Goal: Task Accomplishment & Management: Complete application form

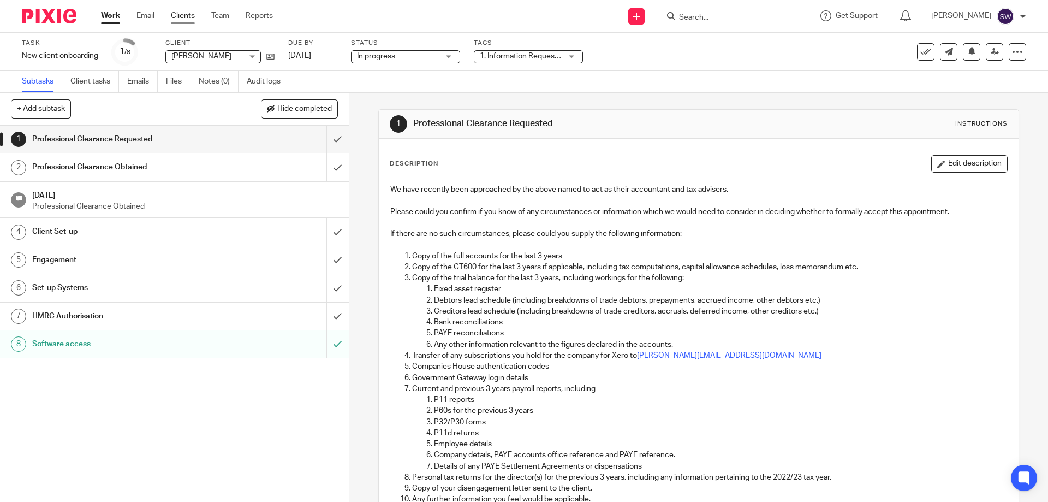
click at [185, 11] on link "Clients" at bounding box center [183, 15] width 24 height 11
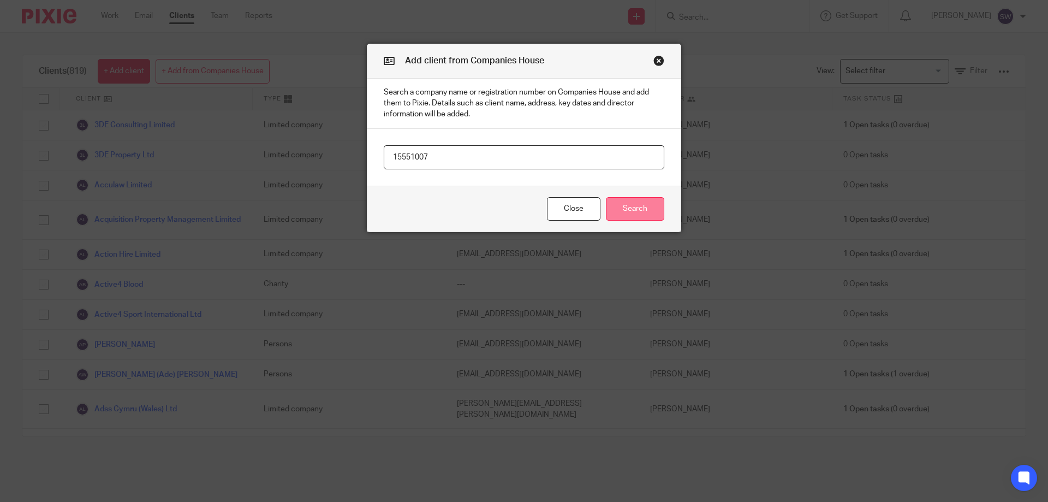
type input "15551007"
click at [618, 206] on button "Search" at bounding box center [635, 208] width 58 height 23
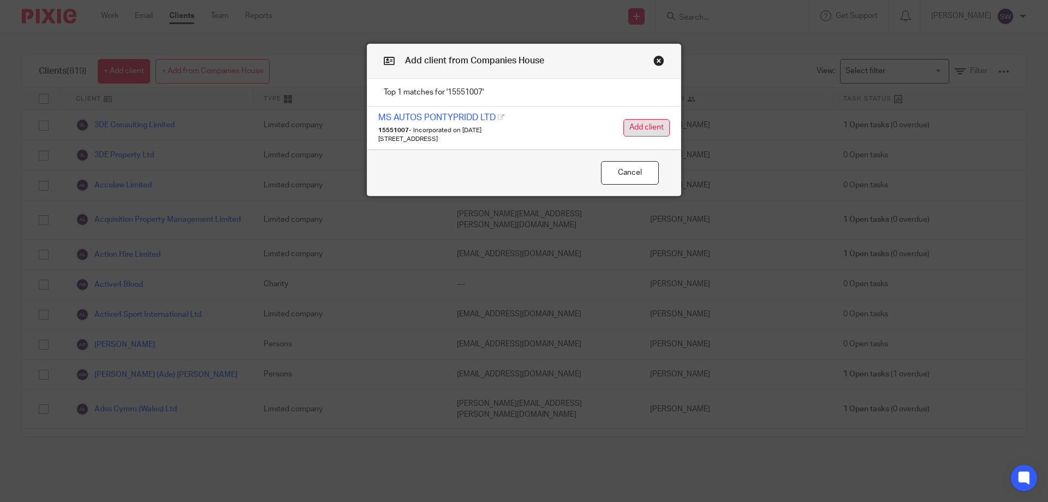
click at [634, 128] on button "Add client" at bounding box center [646, 127] width 46 height 17
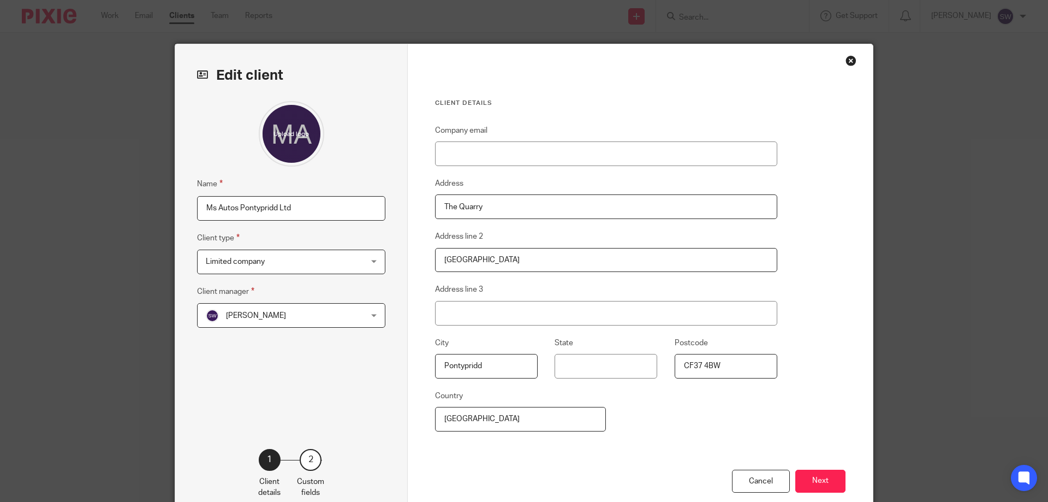
click at [369, 316] on div "Sian Williams Sian Williams" at bounding box center [291, 315] width 188 height 25
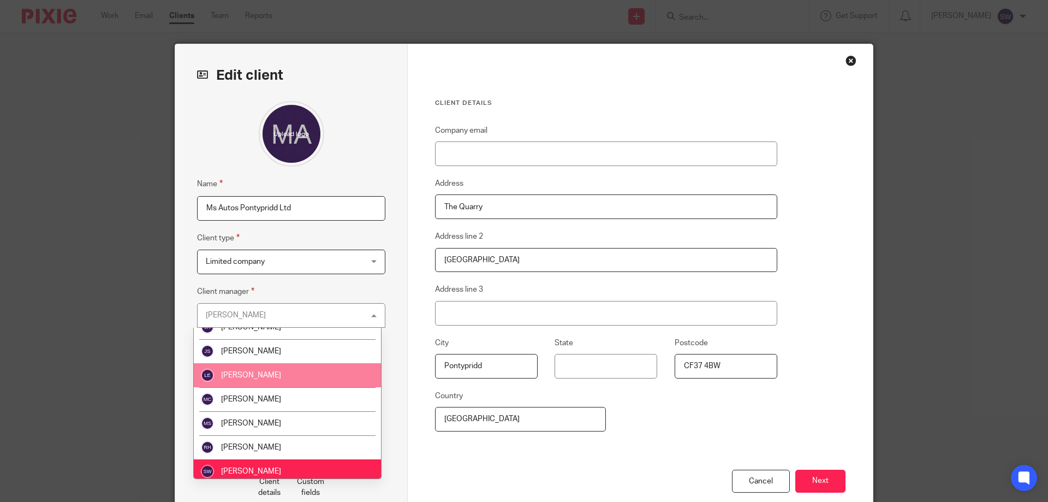
scroll to position [164, 0]
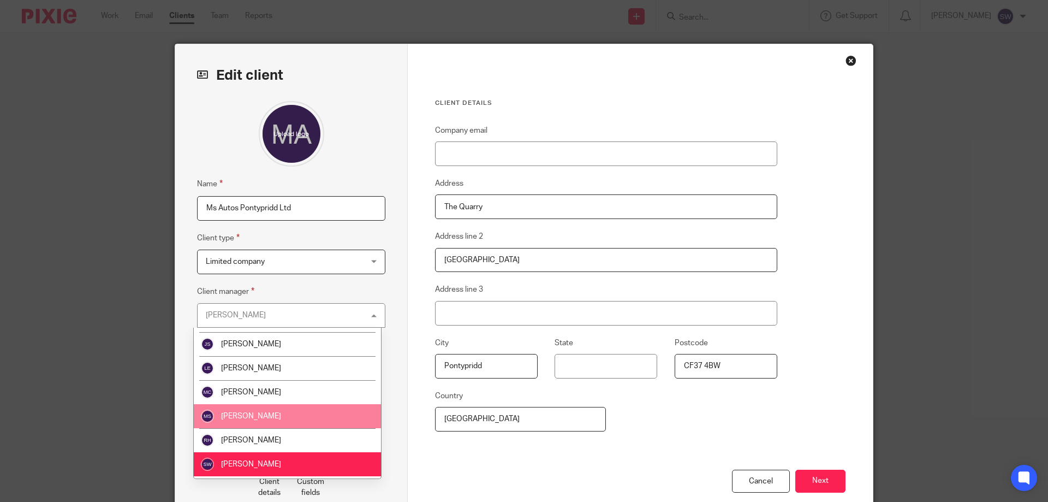
click at [294, 420] on li "Mark Sullivan" at bounding box center [287, 416] width 187 height 24
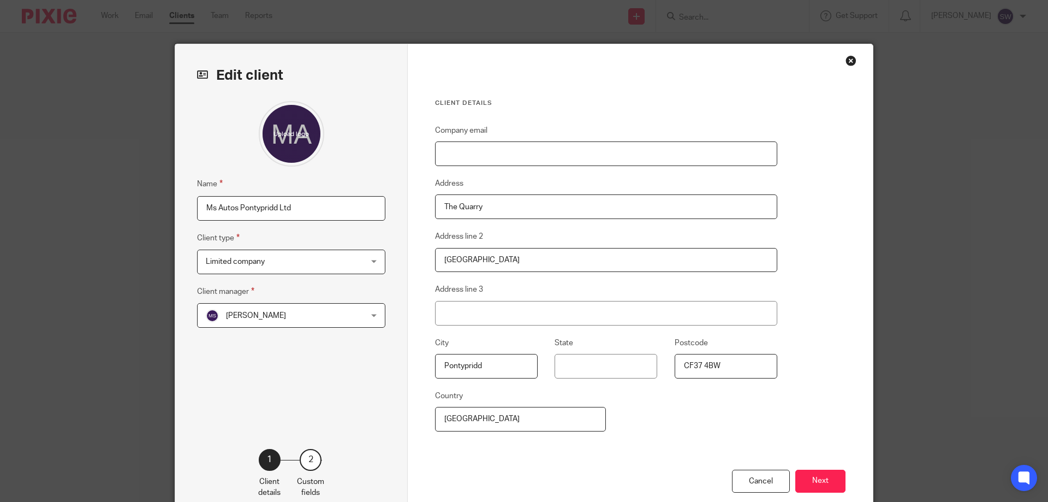
click at [484, 150] on input "Company email" at bounding box center [606, 153] width 342 height 25
type input "michael.msautos@yahoo.com"
click at [818, 476] on button "Next" at bounding box center [820, 480] width 50 height 23
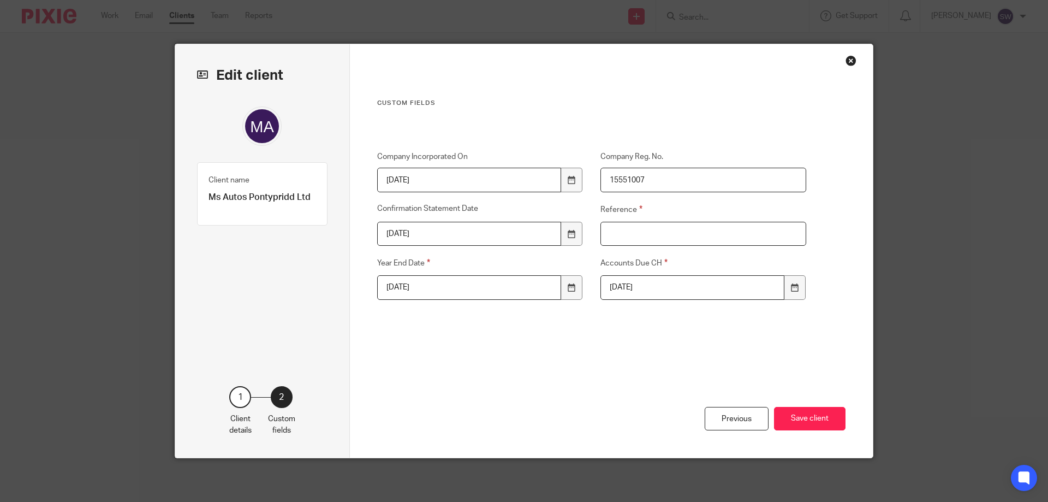
click at [630, 239] on input "Reference" at bounding box center [703, 234] width 206 height 25
type input "M084L"
click at [794, 418] on button "Save client" at bounding box center [810, 418] width 72 height 23
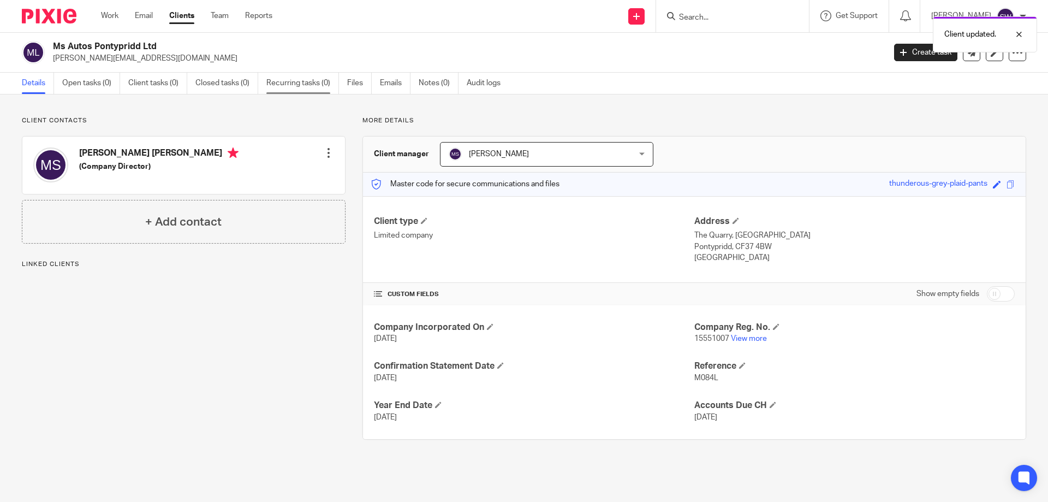
click at [305, 81] on link "Recurring tasks (0)" at bounding box center [302, 83] width 73 height 21
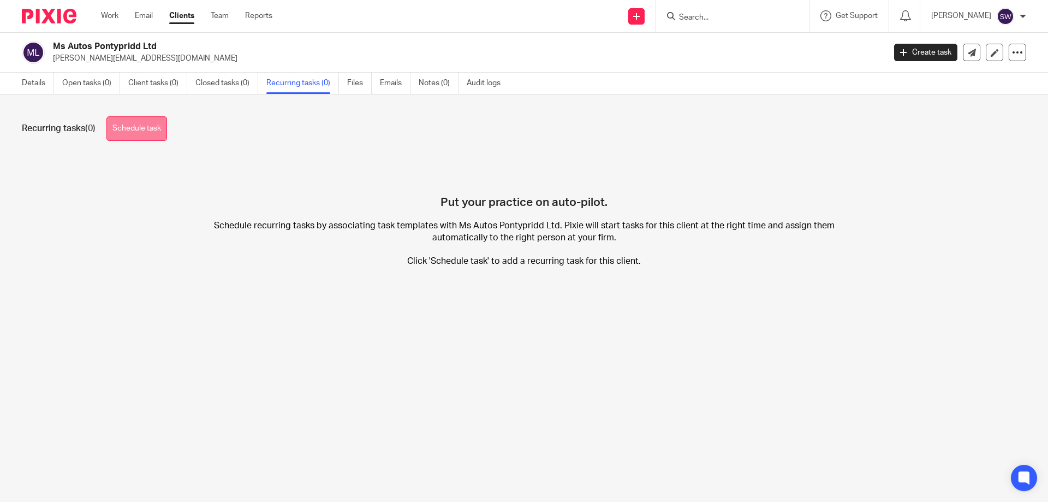
click at [122, 125] on link "Schedule task" at bounding box center [136, 128] width 61 height 25
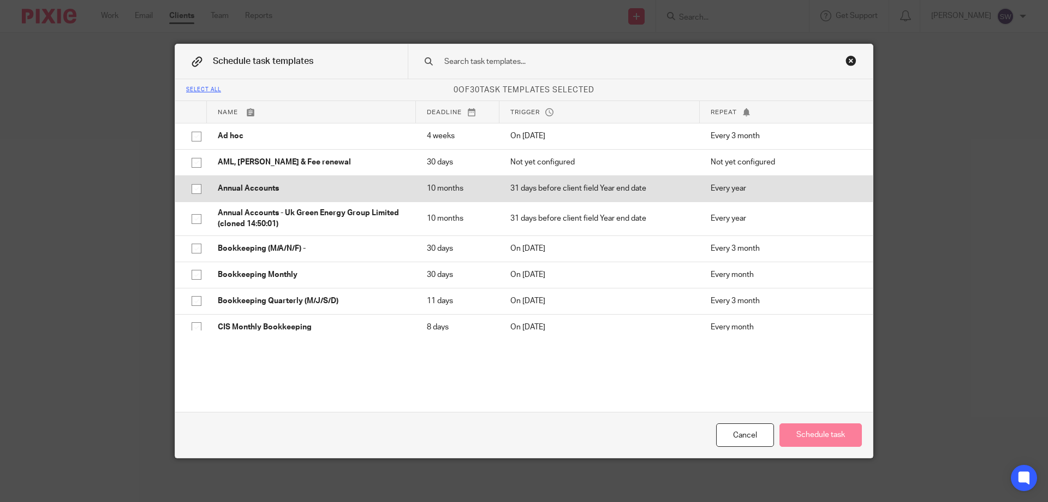
click at [194, 188] on input "checkbox" at bounding box center [196, 188] width 21 height 21
checkbox input "true"
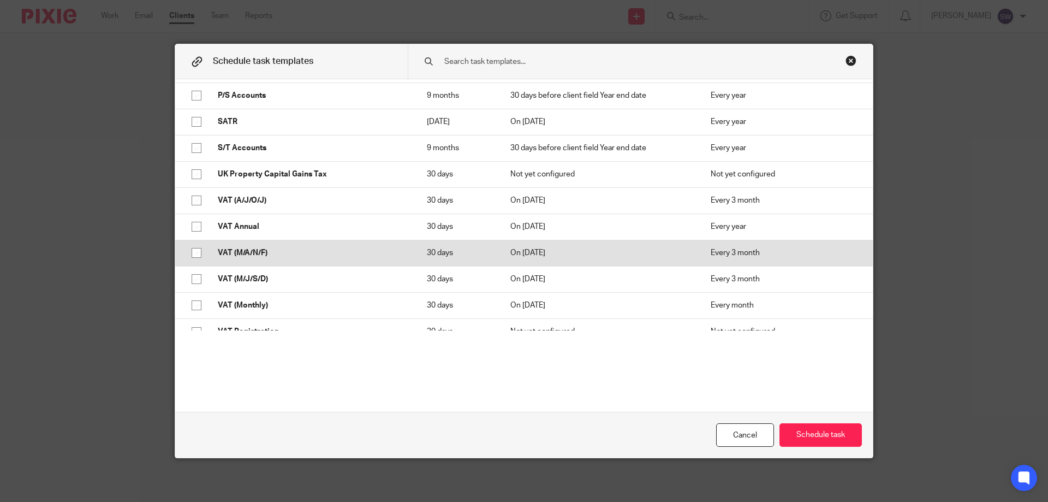
scroll to position [586, 0]
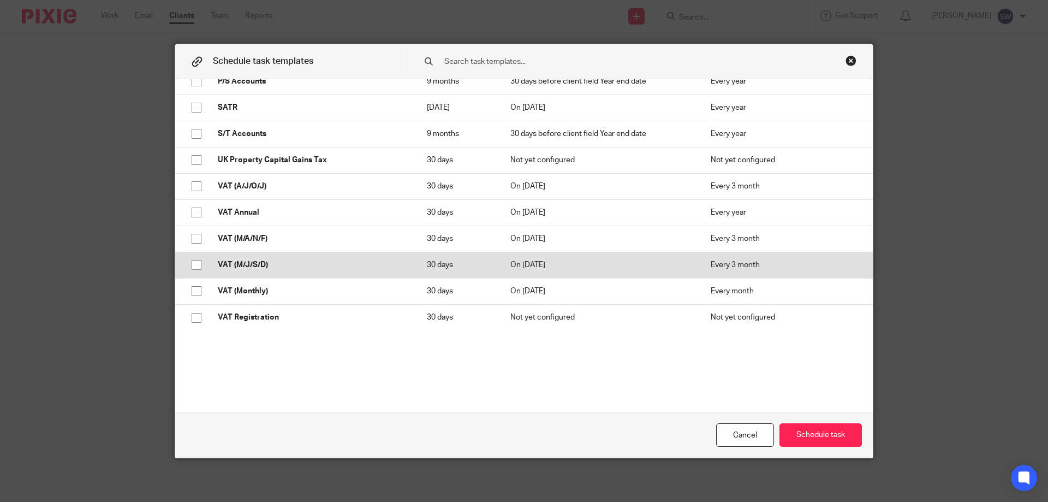
click at [194, 264] on input "checkbox" at bounding box center [196, 264] width 21 height 21
checkbox input "true"
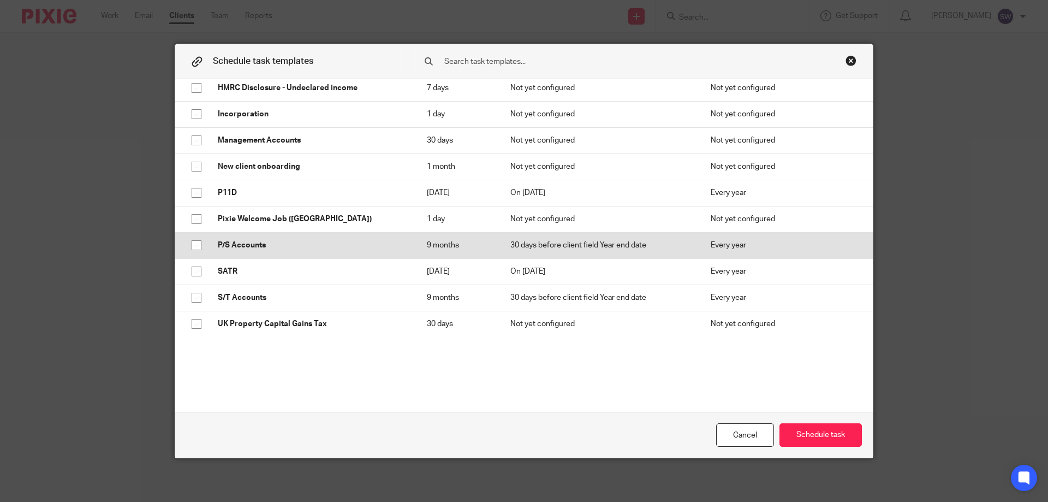
scroll to position [368, 0]
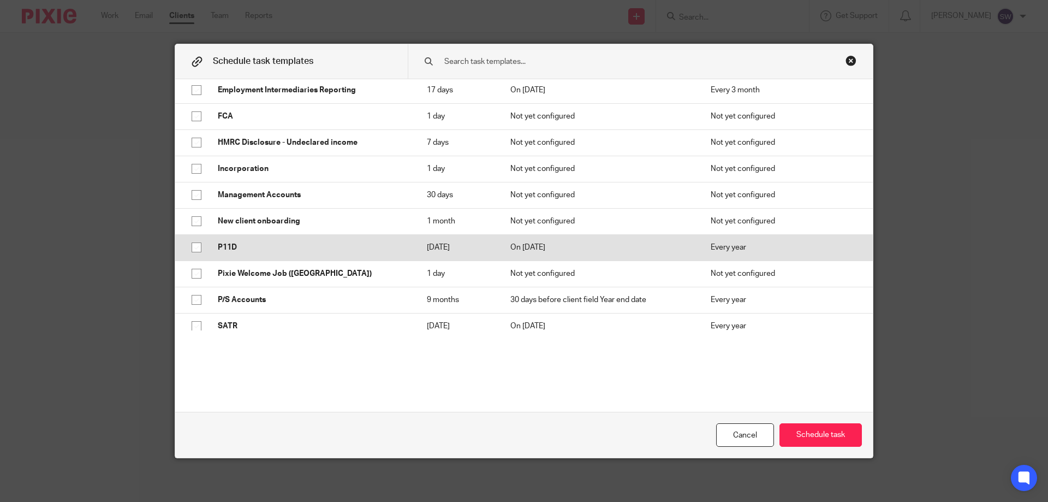
click at [193, 246] on input "checkbox" at bounding box center [196, 247] width 21 height 21
checkbox input "true"
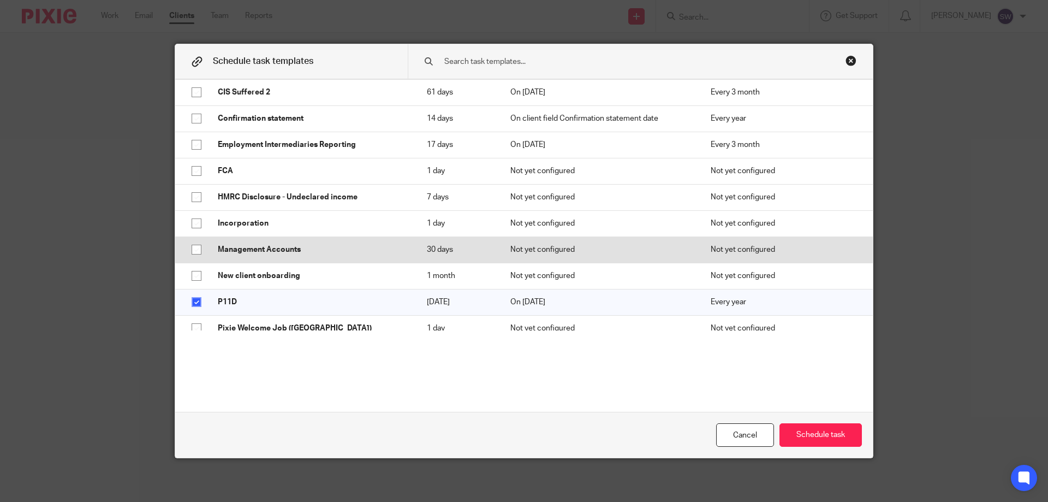
scroll to position [259, 0]
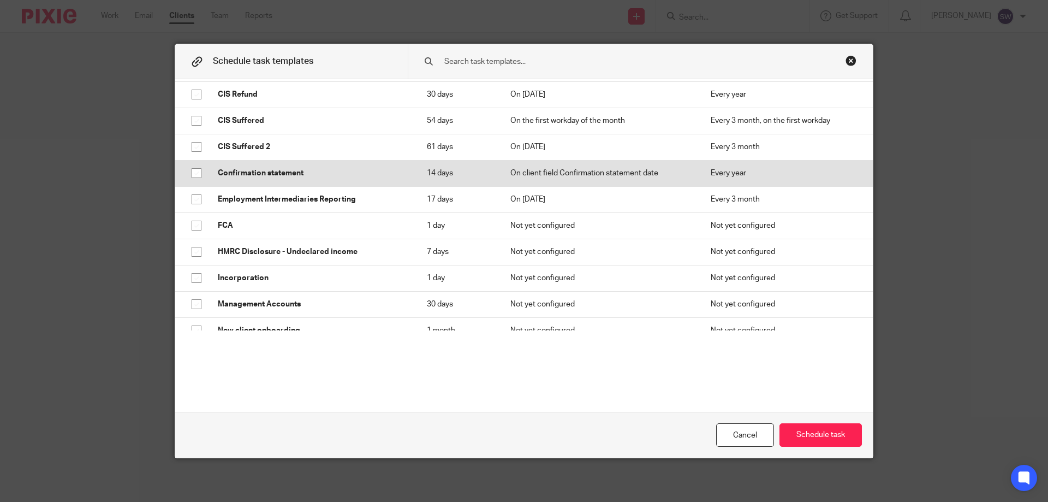
click at [189, 174] on input "checkbox" at bounding box center [196, 173] width 21 height 21
checkbox input "true"
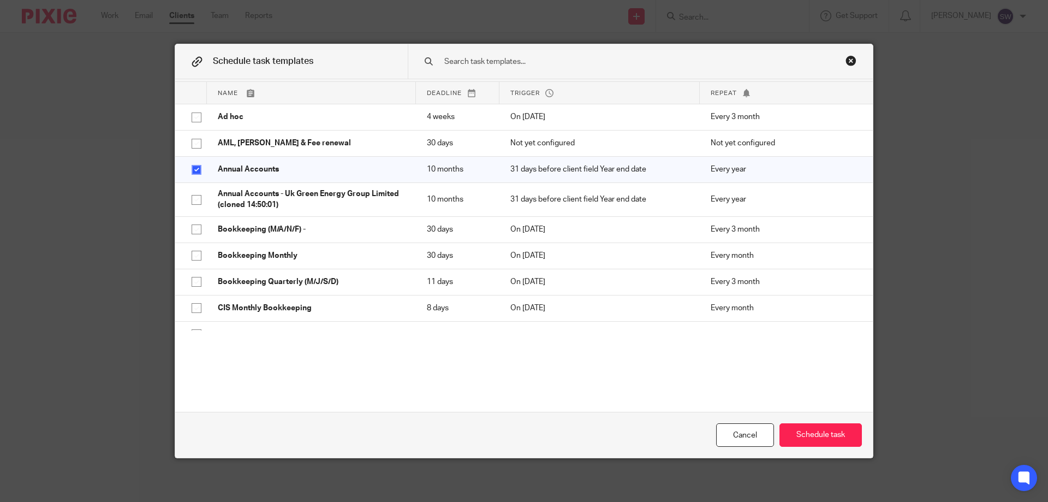
scroll to position [0, 0]
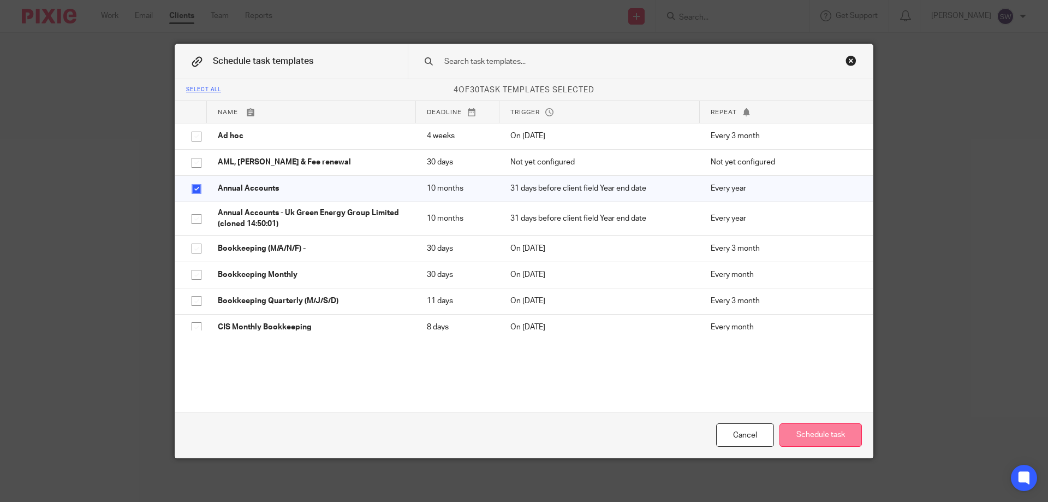
click at [830, 432] on button "Schedule task" at bounding box center [820, 434] width 82 height 23
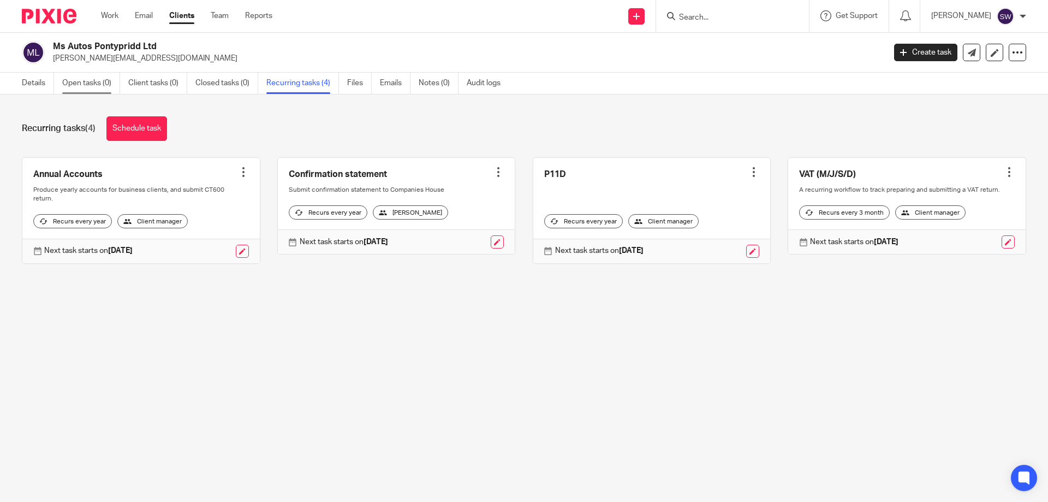
click at [90, 82] on link "Open tasks (0)" at bounding box center [91, 83] width 58 height 21
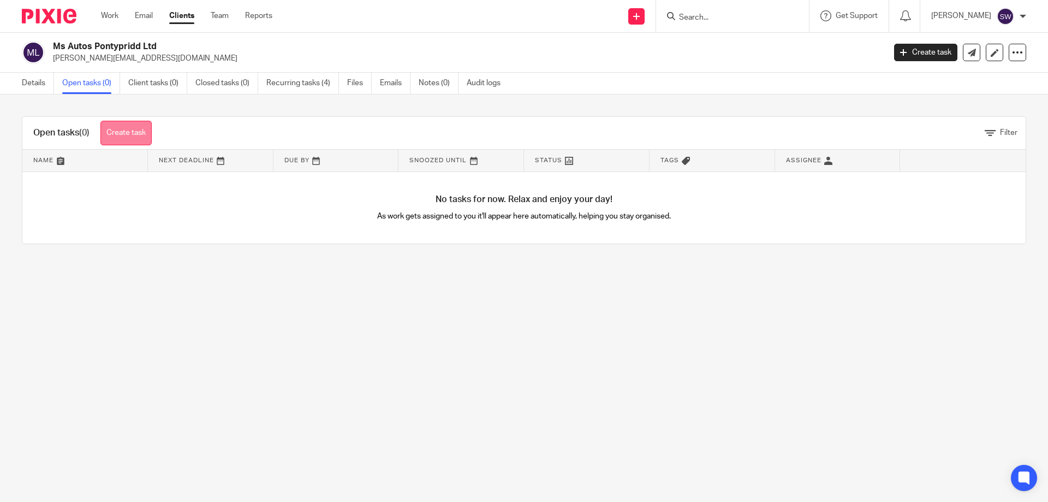
click at [133, 133] on link "Create task" at bounding box center [125, 133] width 51 height 25
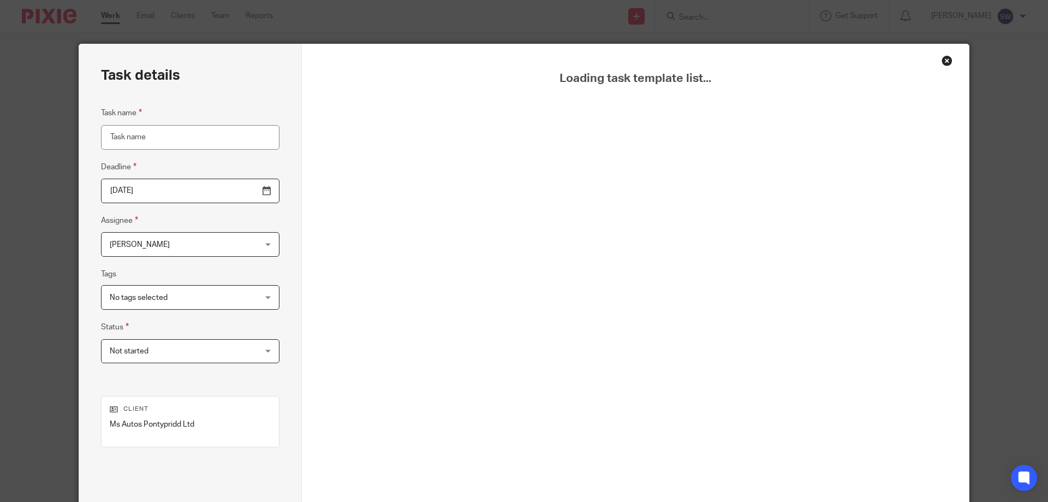
click at [162, 134] on input "Task name" at bounding box center [190, 137] width 178 height 25
click at [157, 131] on input "Task name" at bounding box center [190, 137] width 178 height 25
click at [942, 62] on div "Close this dialog window" at bounding box center [947, 60] width 11 height 11
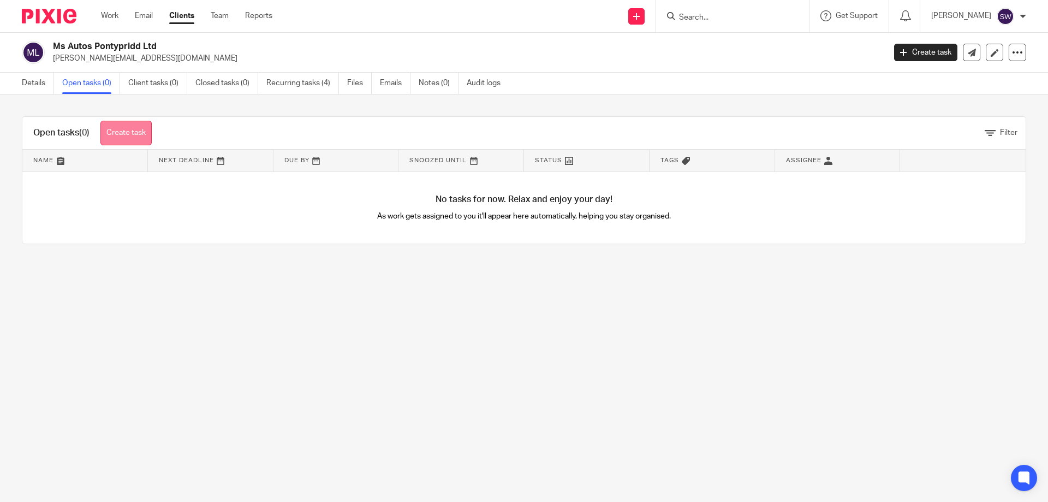
click at [136, 141] on link "Create task" at bounding box center [125, 133] width 51 height 25
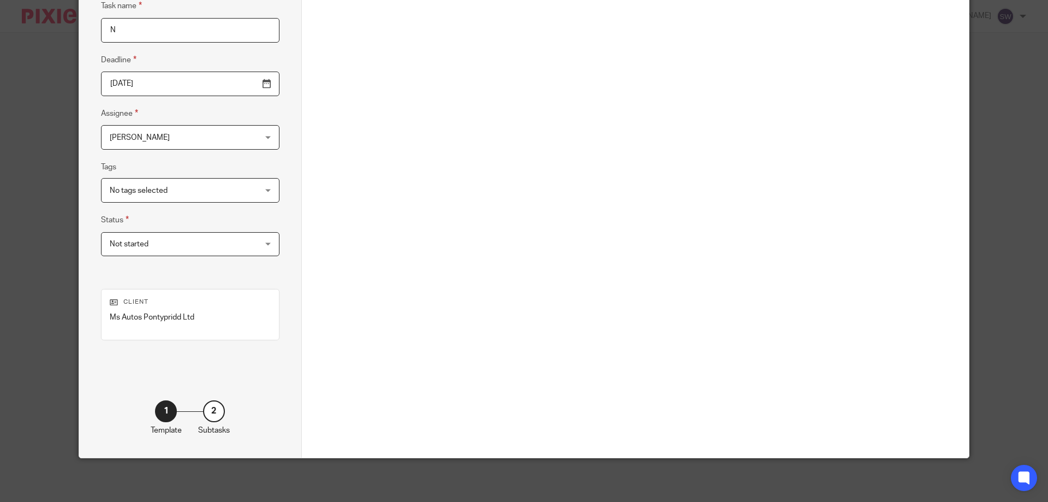
scroll to position [52, 0]
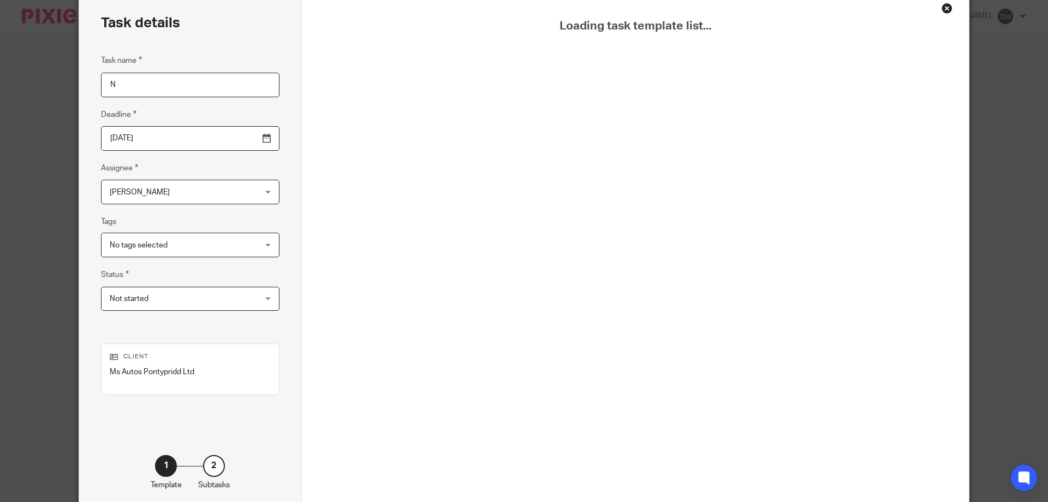
type input "N"
click at [942, 9] on div "Close this dialog window" at bounding box center [947, 8] width 11 height 11
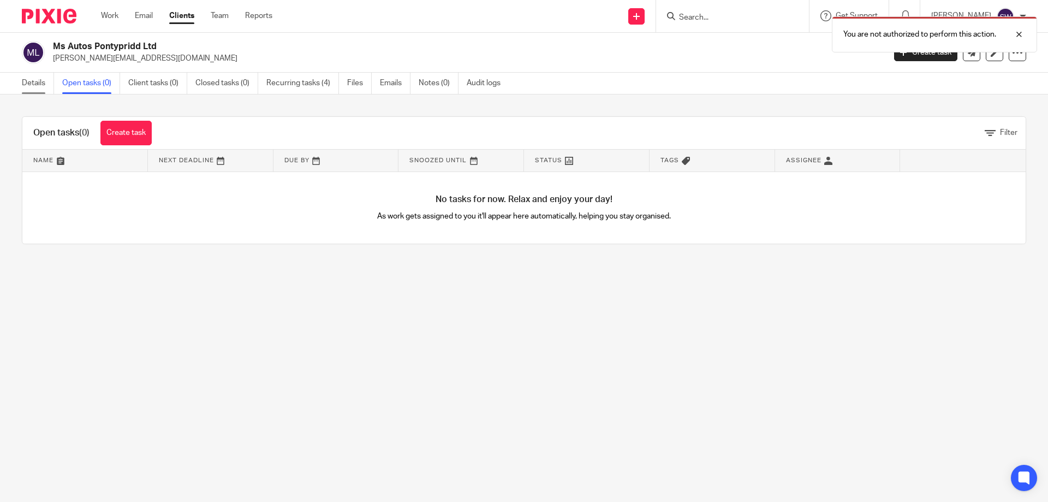
drag, startPoint x: 32, startPoint y: 84, endPoint x: 58, endPoint y: 115, distance: 41.0
click at [32, 84] on link "Details" at bounding box center [38, 83] width 32 height 21
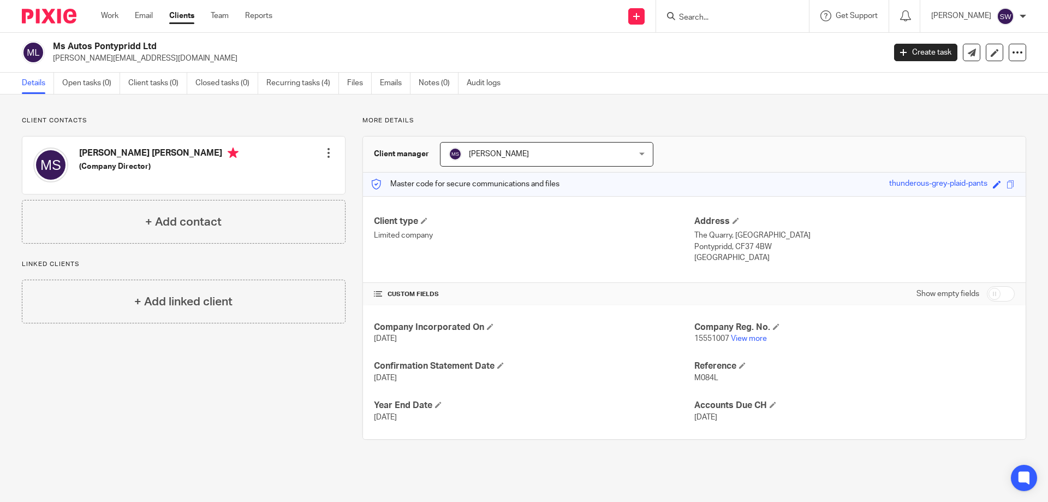
click at [323, 149] on div at bounding box center [328, 152] width 11 height 11
click at [288, 190] on link "Create client from contact" at bounding box center [277, 193] width 104 height 16
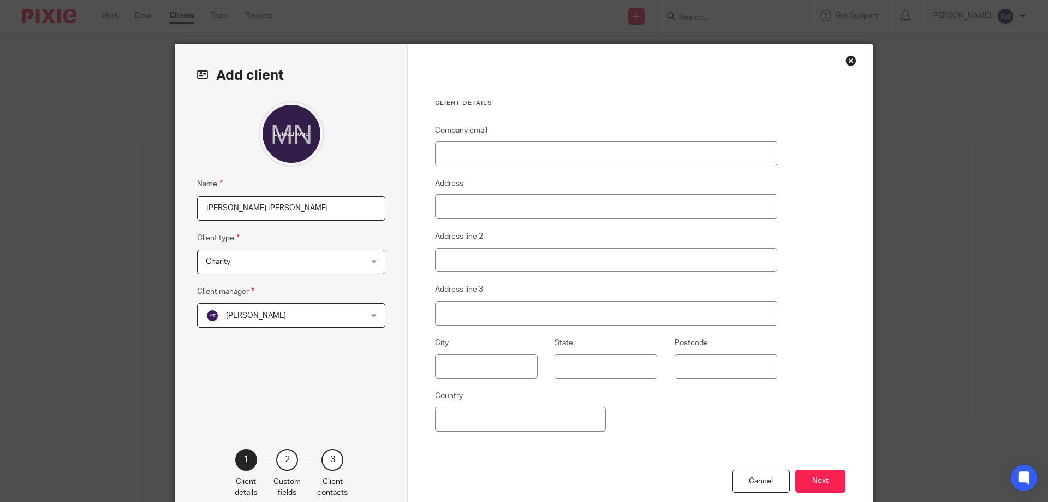
click at [335, 258] on span "Charity" at bounding box center [277, 261] width 143 height 23
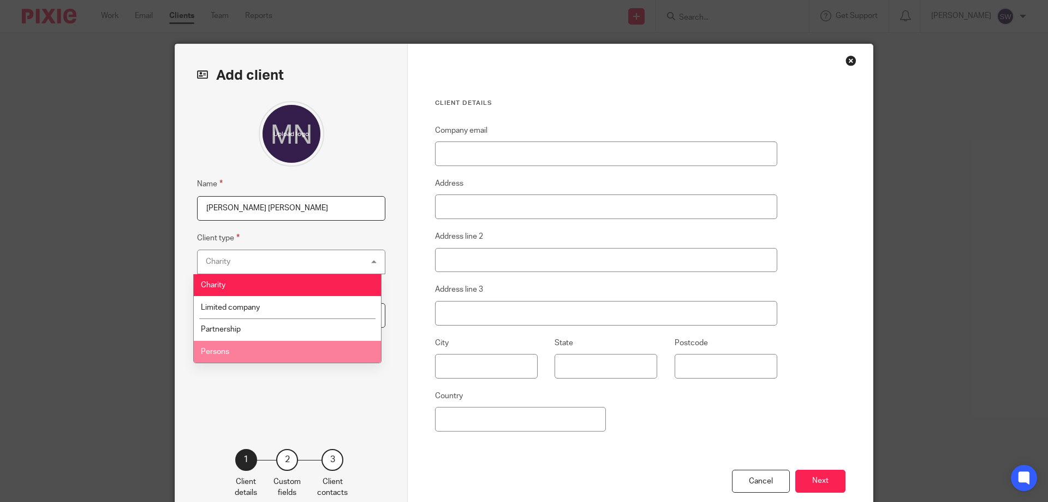
click at [248, 352] on li "Persons" at bounding box center [287, 352] width 187 height 22
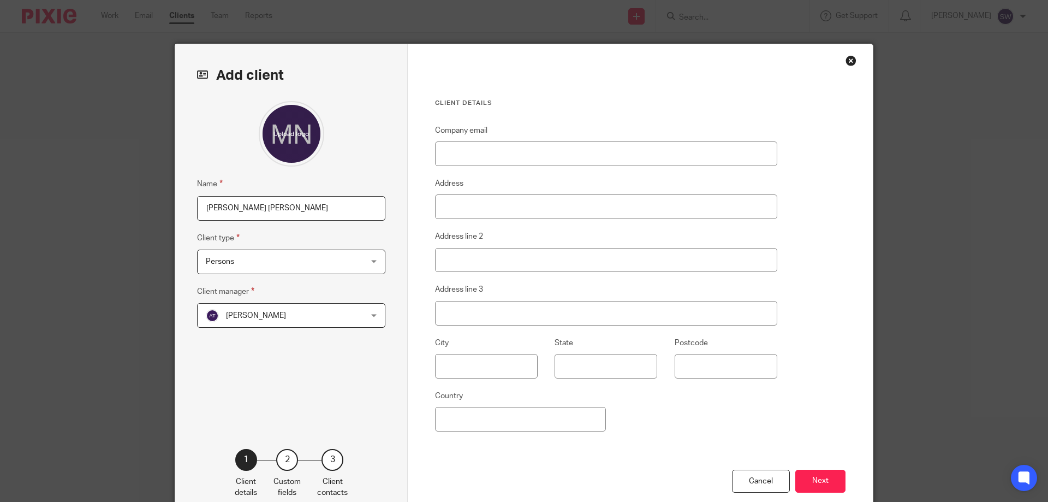
click at [311, 310] on span "[PERSON_NAME]" at bounding box center [277, 314] width 143 height 23
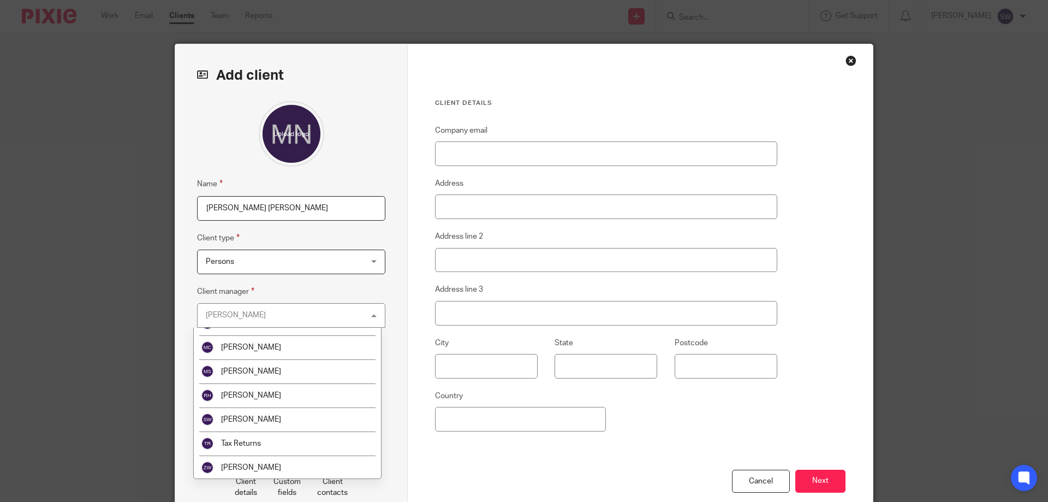
scroll to position [210, 0]
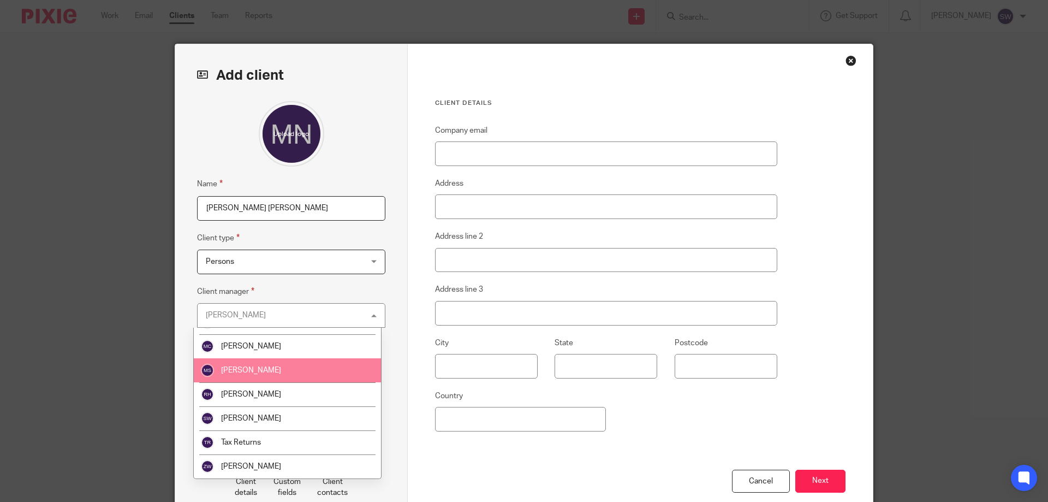
click at [285, 370] on li "[PERSON_NAME]" at bounding box center [287, 370] width 187 height 24
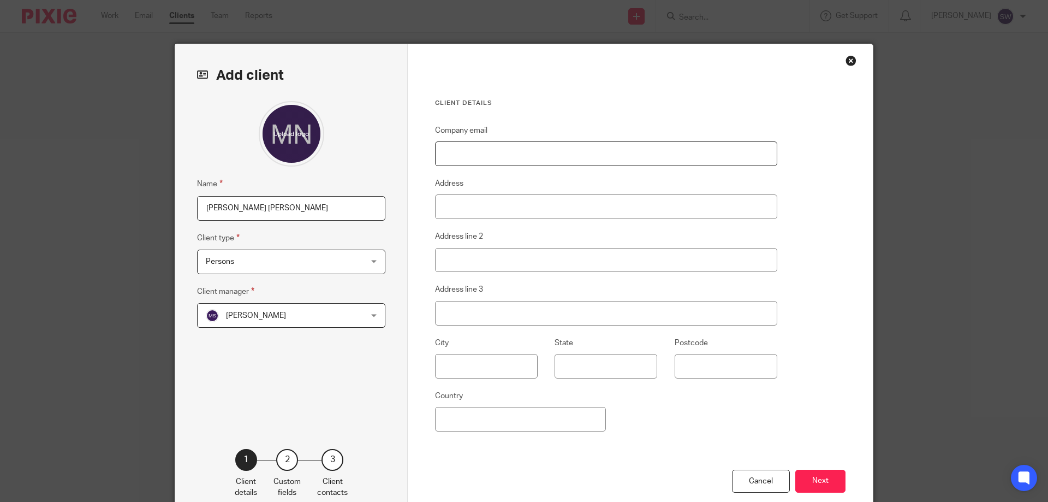
click at [466, 157] on input "Company email" at bounding box center [606, 153] width 342 height 25
type input "[PERSON_NAME][EMAIL_ADDRESS][DOMAIN_NAME]"
click at [491, 213] on input "Address" at bounding box center [606, 206] width 342 height 25
click at [814, 478] on button "Next" at bounding box center [820, 480] width 50 height 23
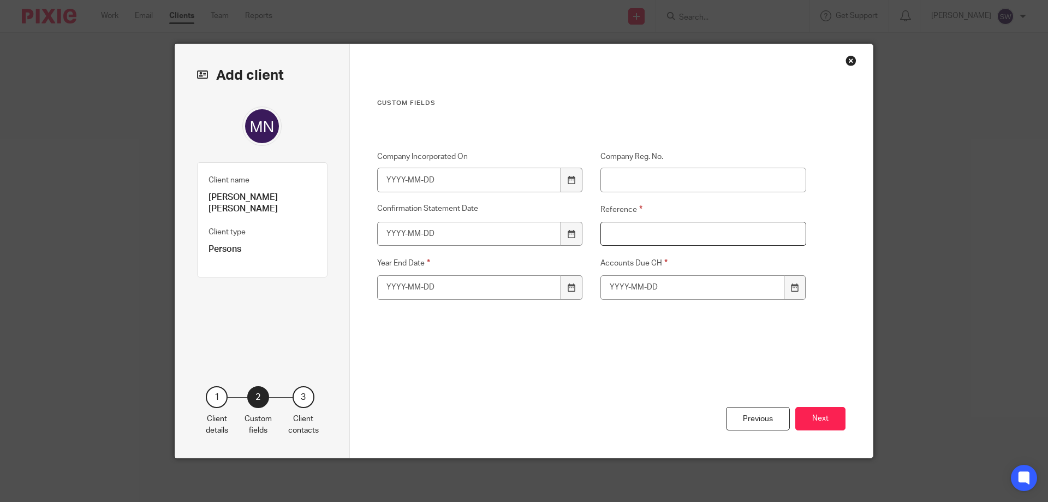
click at [633, 231] on input "Reference" at bounding box center [703, 234] width 206 height 25
type input "M084A"
click at [571, 284] on icon at bounding box center [572, 287] width 8 height 8
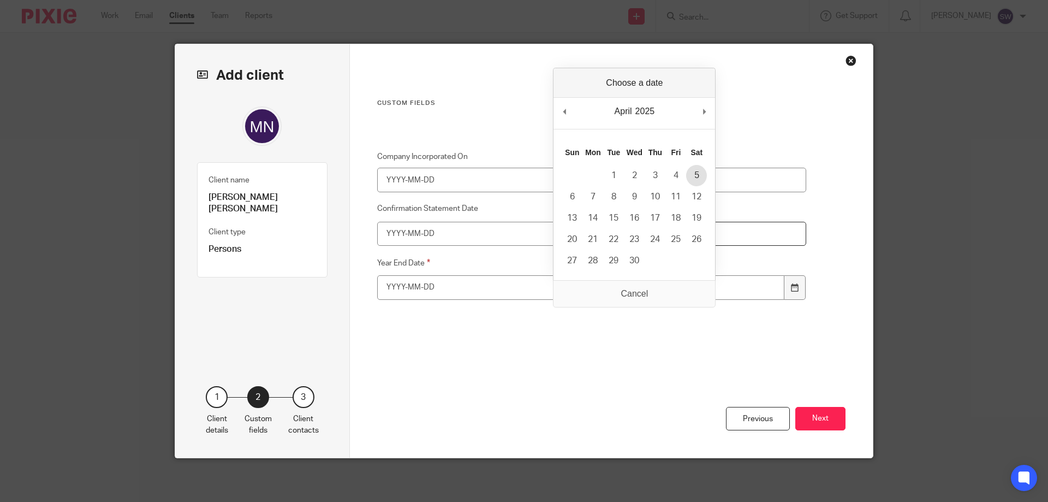
type input "2025-04-05"
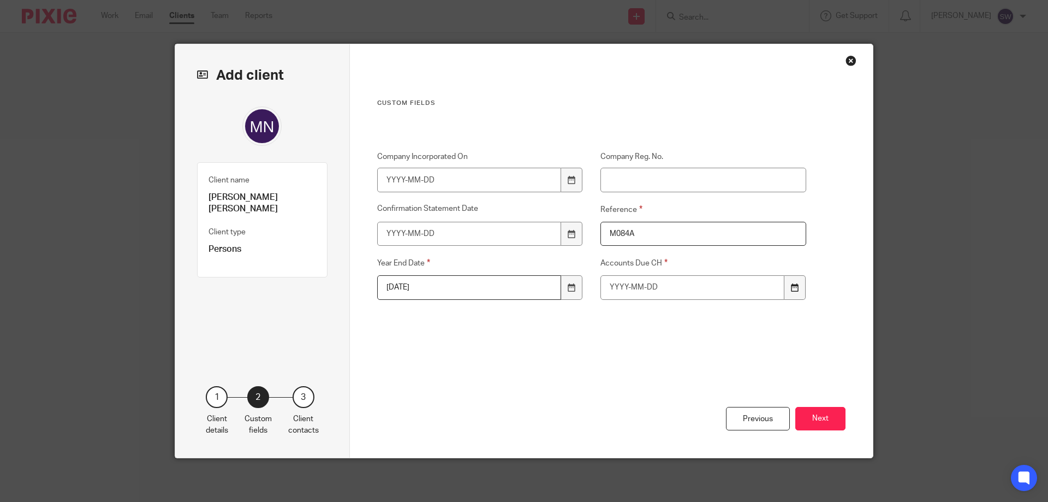
click at [789, 291] on div at bounding box center [794, 287] width 21 height 25
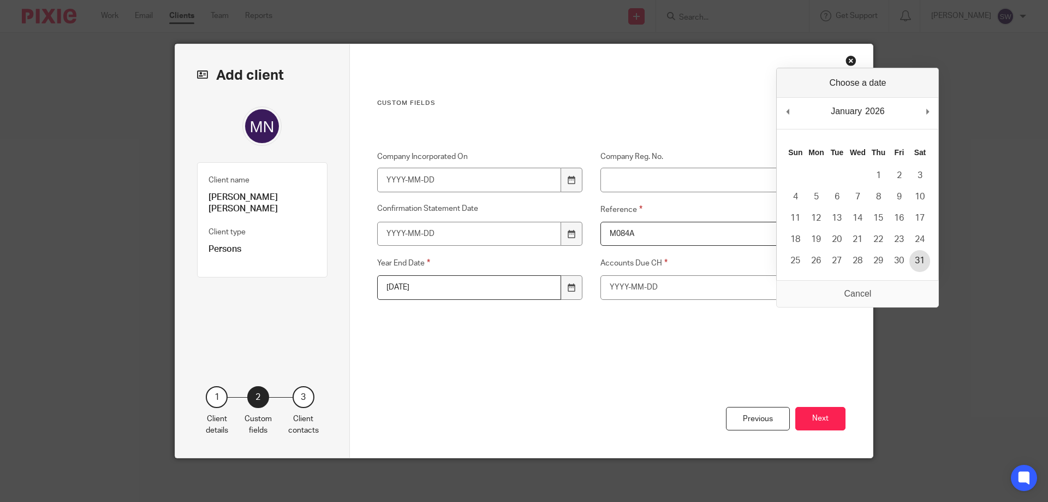
type input "2026-01-31"
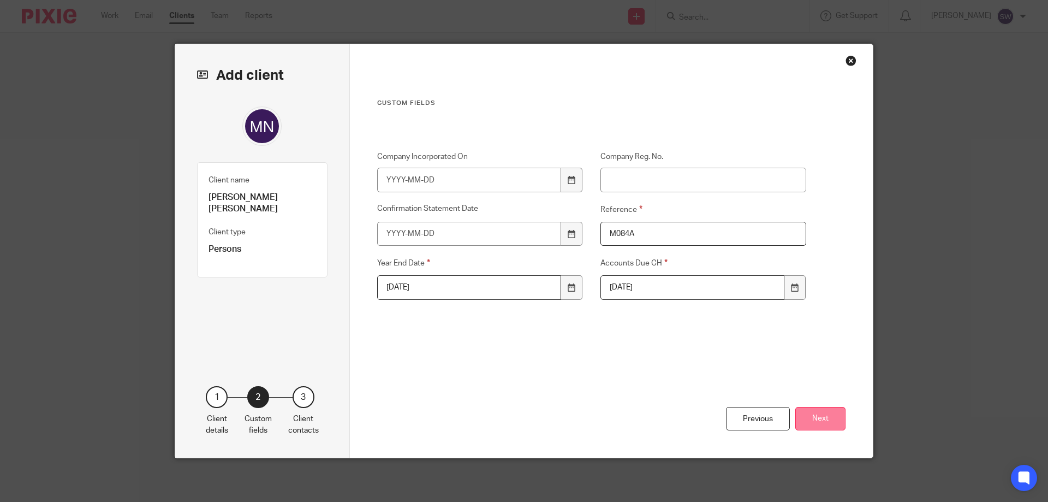
click at [812, 423] on button "Next" at bounding box center [820, 418] width 50 height 23
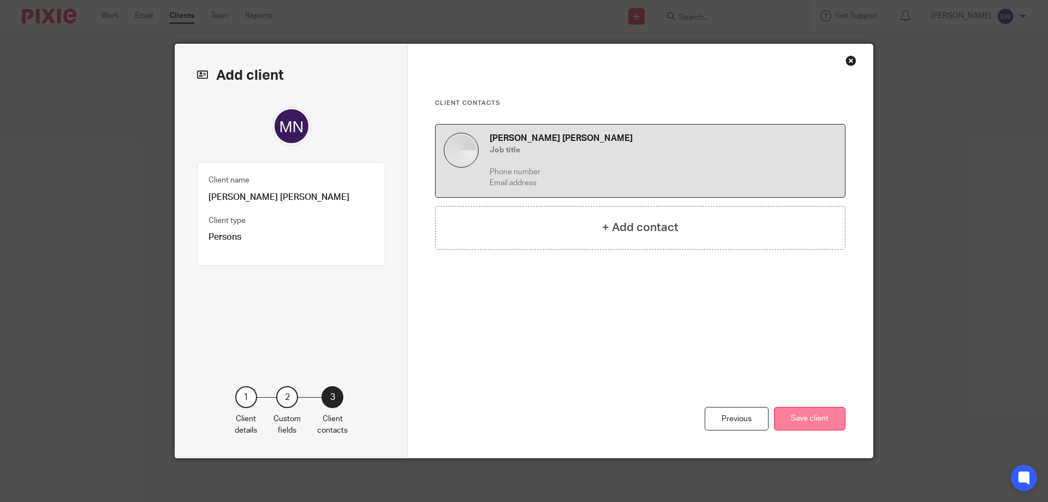
click at [818, 421] on button "Save client" at bounding box center [810, 418] width 72 height 23
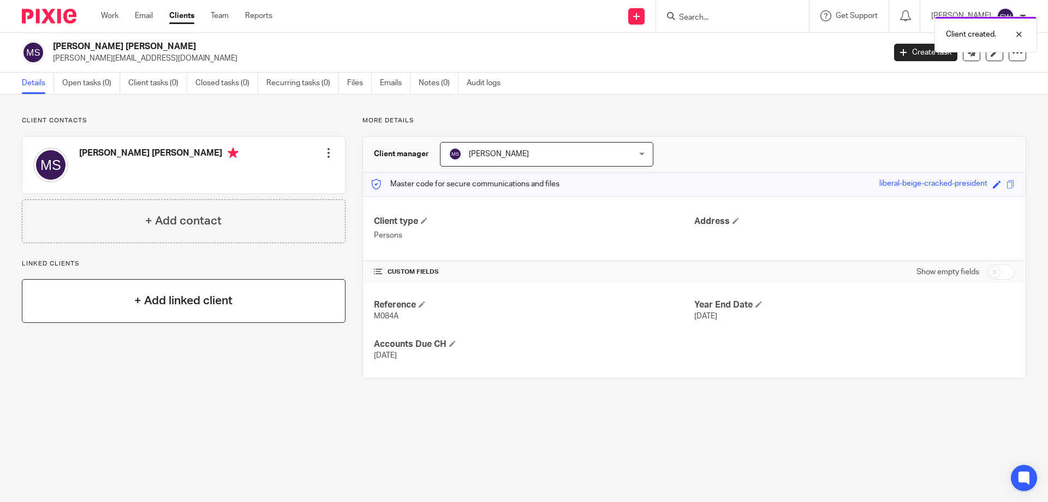
click at [207, 308] on h4 "+ Add linked client" at bounding box center [183, 300] width 98 height 17
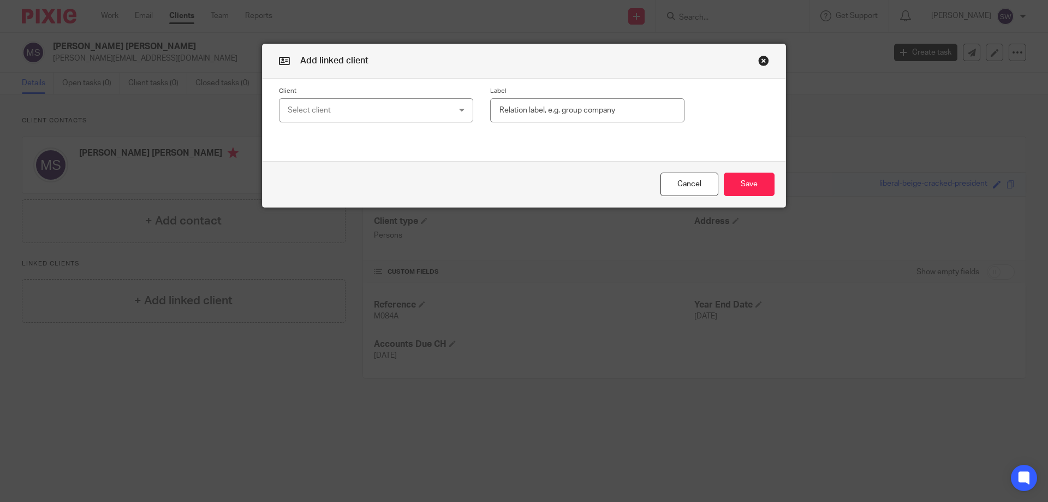
click at [289, 105] on div "Select client" at bounding box center [362, 110] width 148 height 23
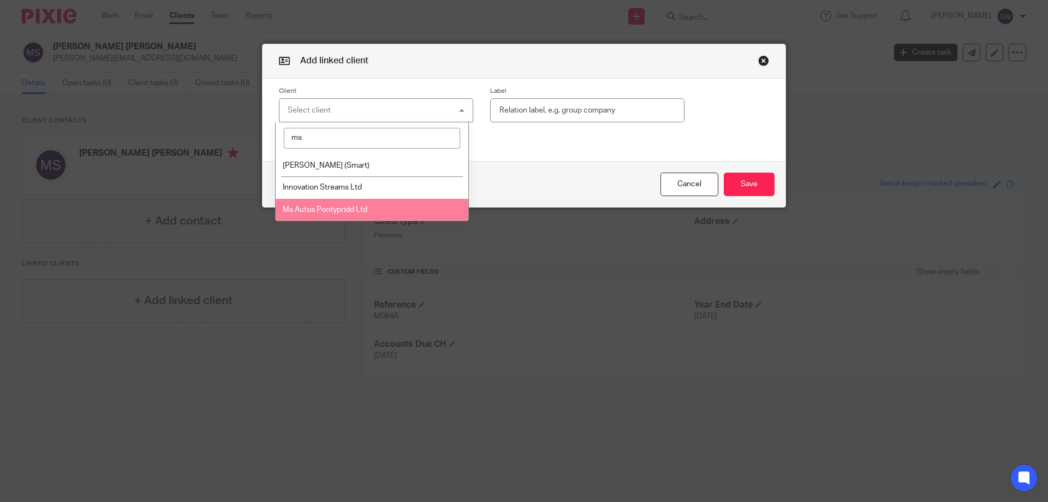
type input "ms"
click at [330, 205] on li "Ms Autos Pontypridd Ltd" at bounding box center [372, 210] width 193 height 22
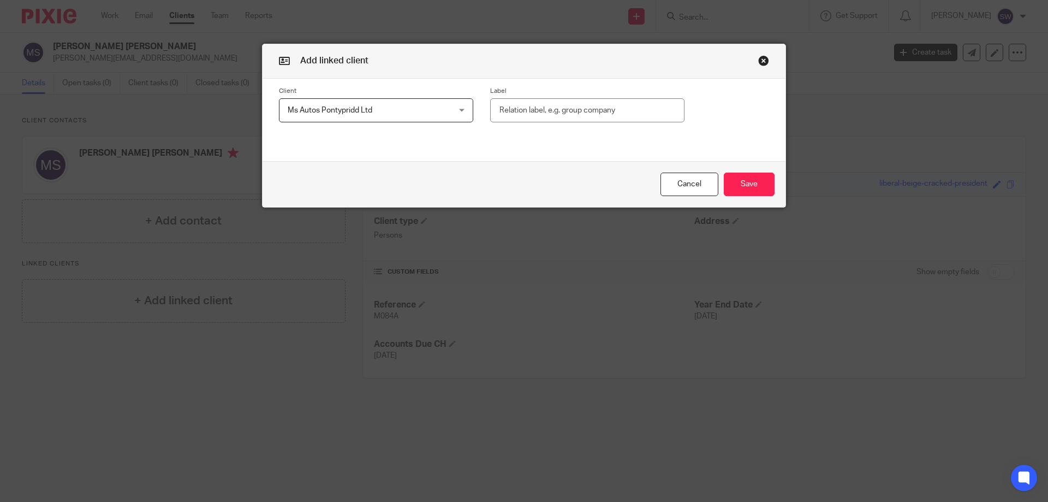
click at [558, 116] on input "text" at bounding box center [587, 110] width 194 height 25
type input "Company"
click at [742, 182] on button "Save" at bounding box center [749, 183] width 51 height 23
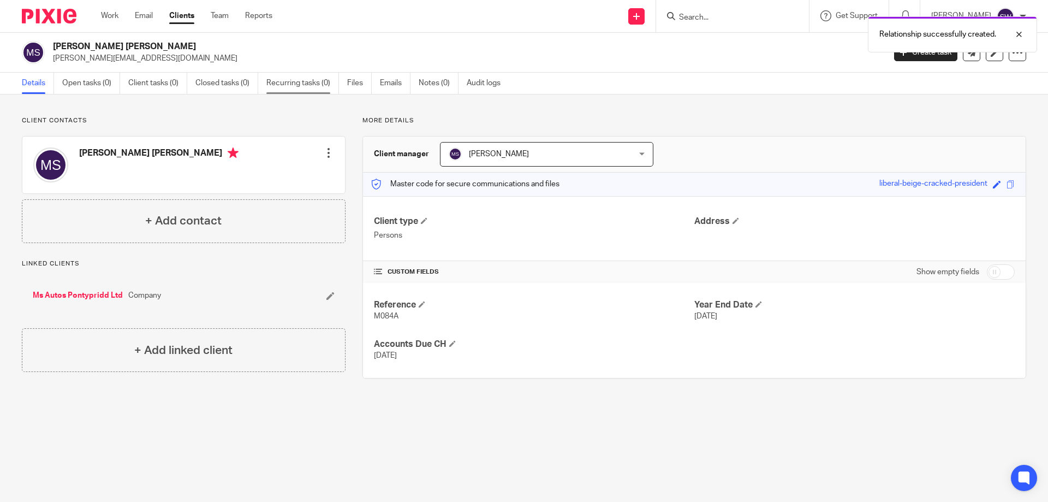
click at [290, 82] on link "Recurring tasks (0)" at bounding box center [302, 83] width 73 height 21
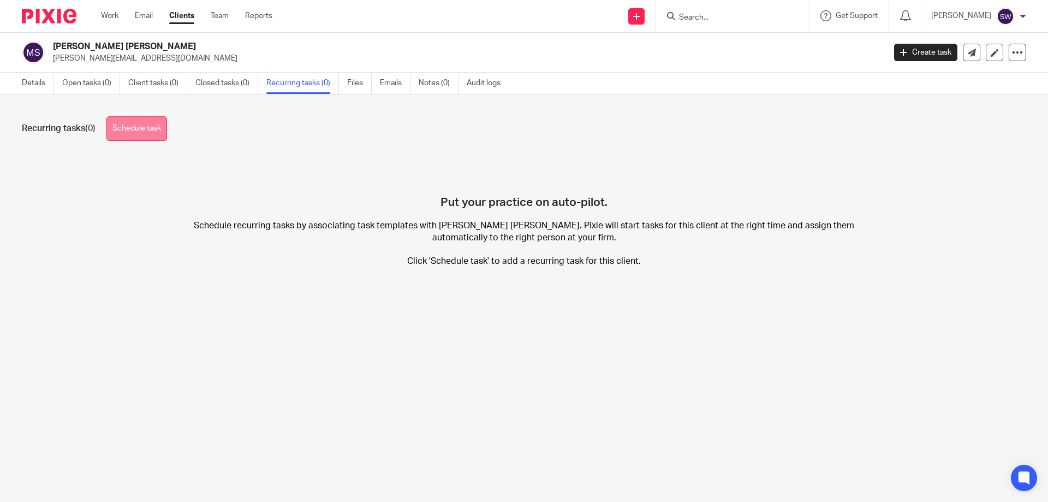
click at [141, 130] on link "Schedule task" at bounding box center [136, 128] width 61 height 25
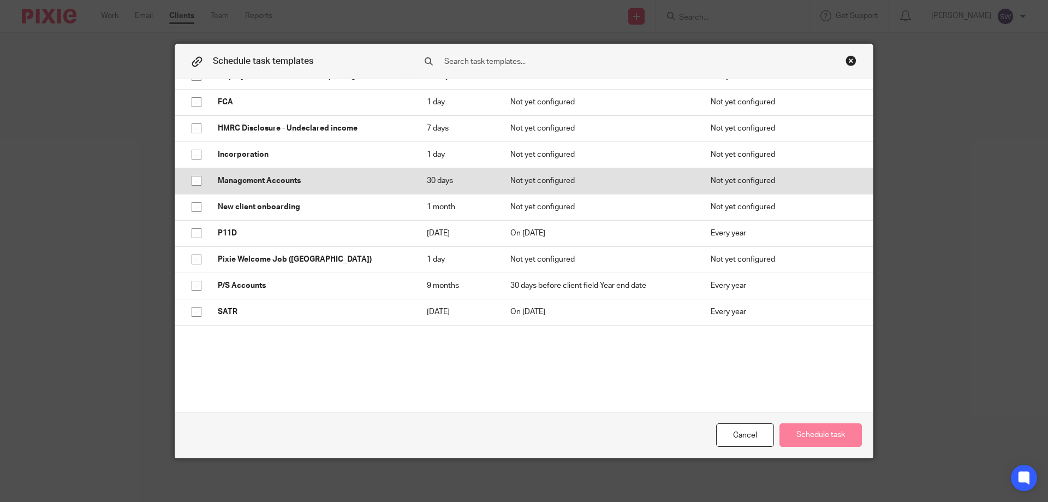
scroll to position [437, 0]
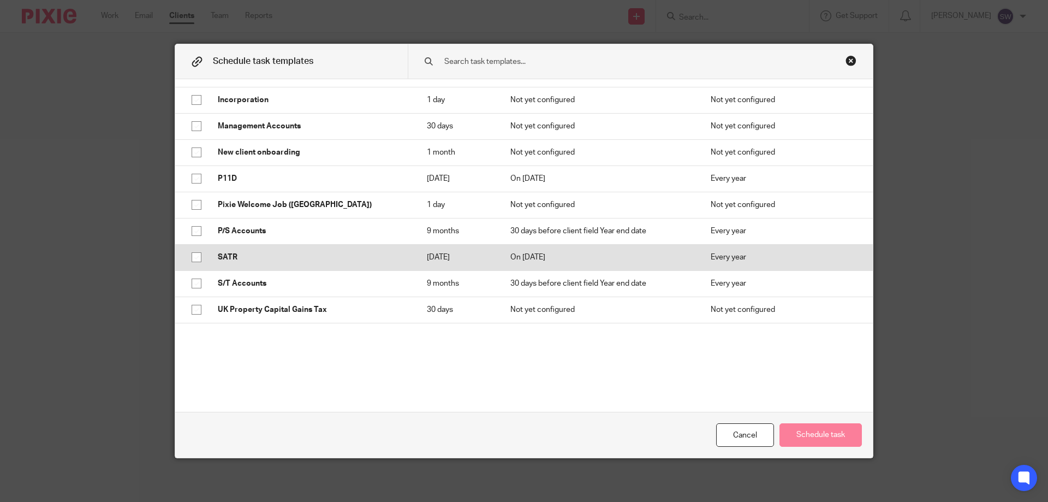
click at [195, 260] on input "checkbox" at bounding box center [196, 257] width 21 height 21
checkbox input "true"
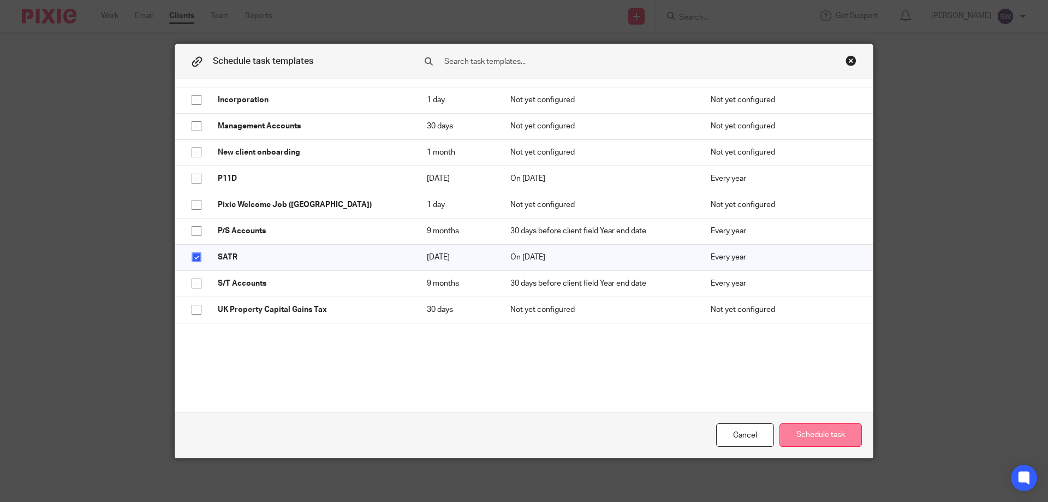
drag, startPoint x: 813, startPoint y: 433, endPoint x: 808, endPoint y: 430, distance: 6.2
click at [812, 432] on button "Schedule task" at bounding box center [820, 434] width 82 height 23
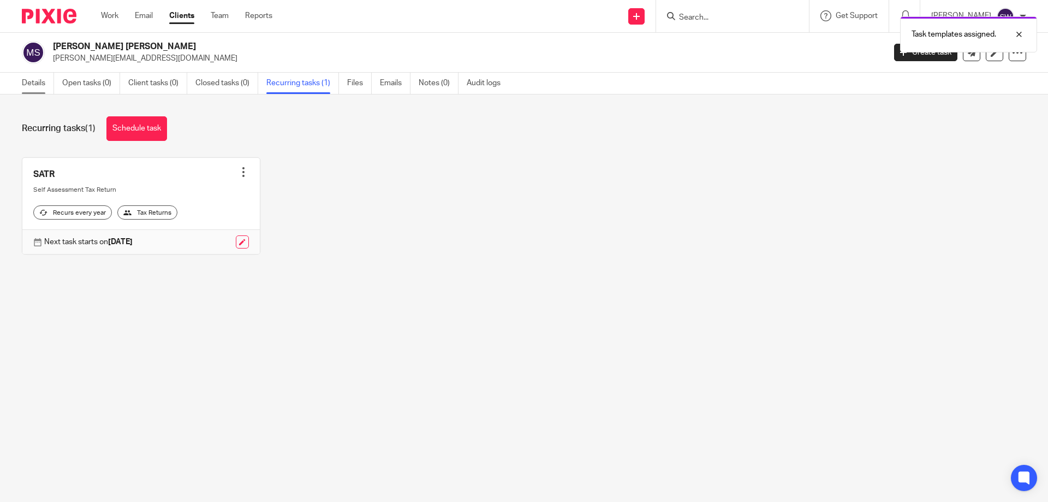
click at [43, 82] on link "Details" at bounding box center [38, 83] width 32 height 21
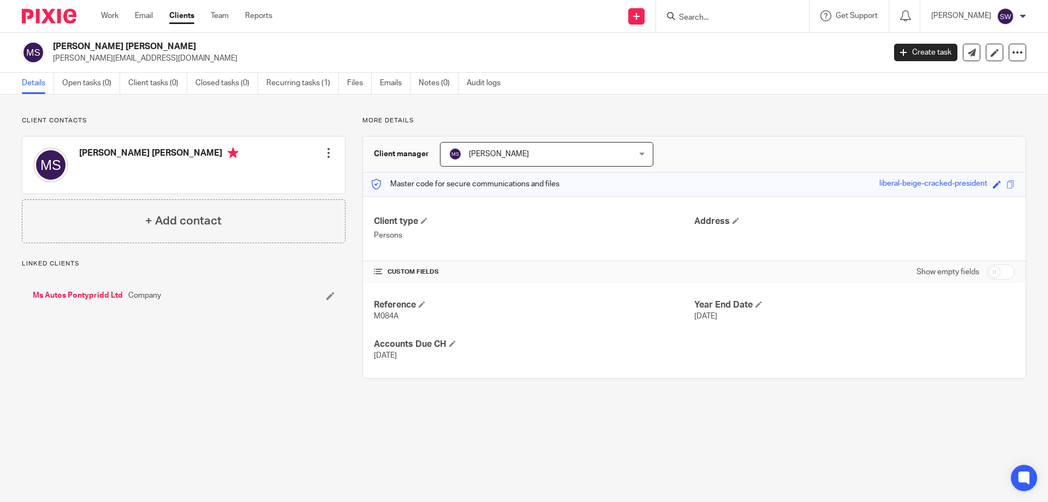
click at [89, 295] on link "Ms Autos Pontypridd Ltd" at bounding box center [78, 295] width 90 height 11
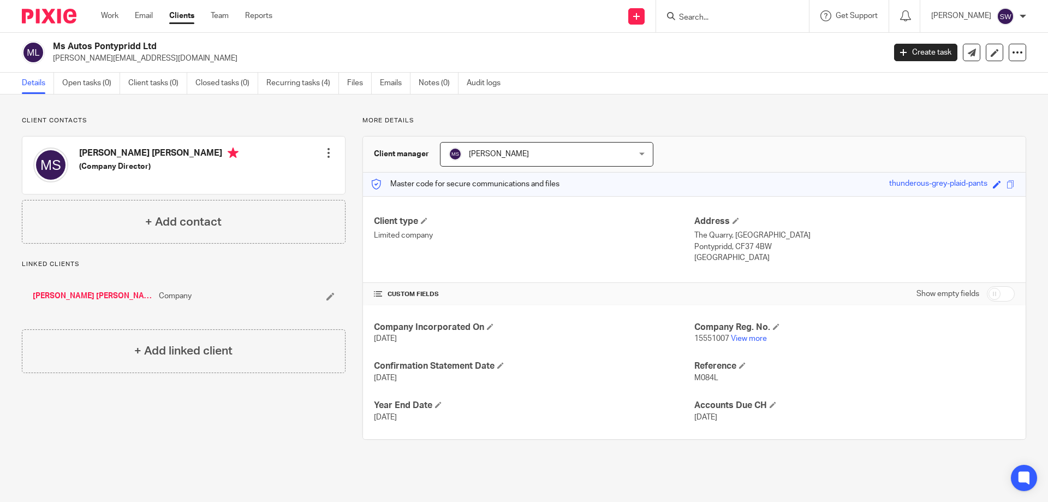
drag, startPoint x: 85, startPoint y: 80, endPoint x: 242, endPoint y: 150, distance: 172.3
click at [85, 79] on link "Open tasks (0)" at bounding box center [91, 83] width 58 height 21
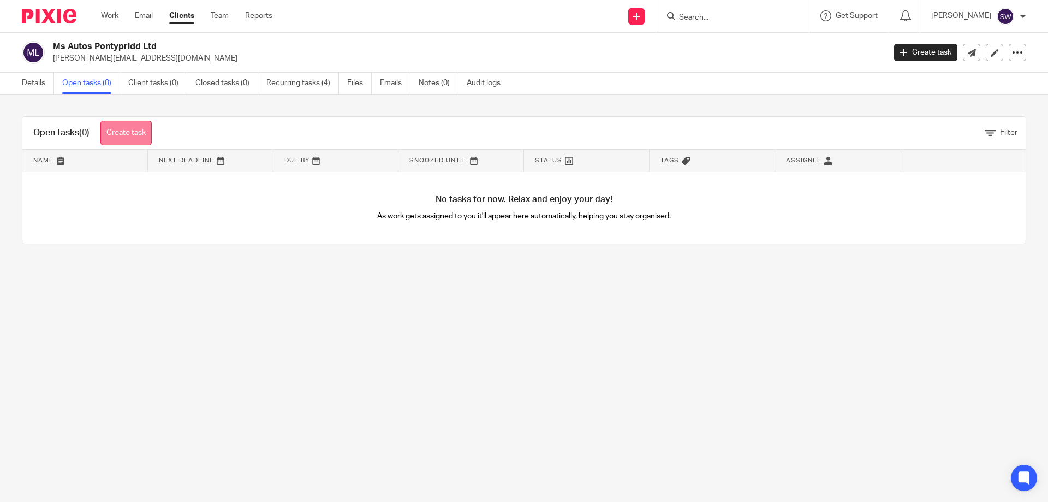
click at [118, 132] on link "Create task" at bounding box center [125, 133] width 51 height 25
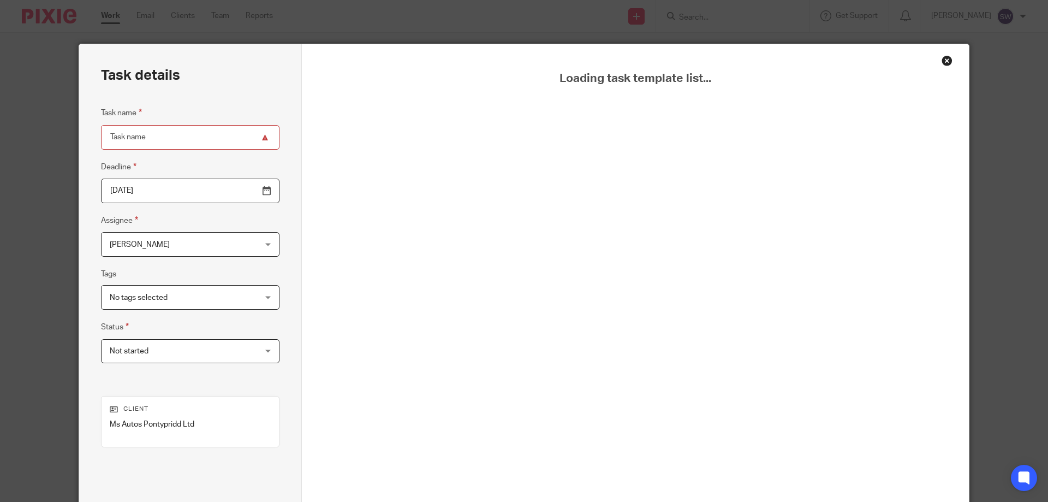
click at [943, 61] on div "Close this dialog window" at bounding box center [947, 60] width 11 height 11
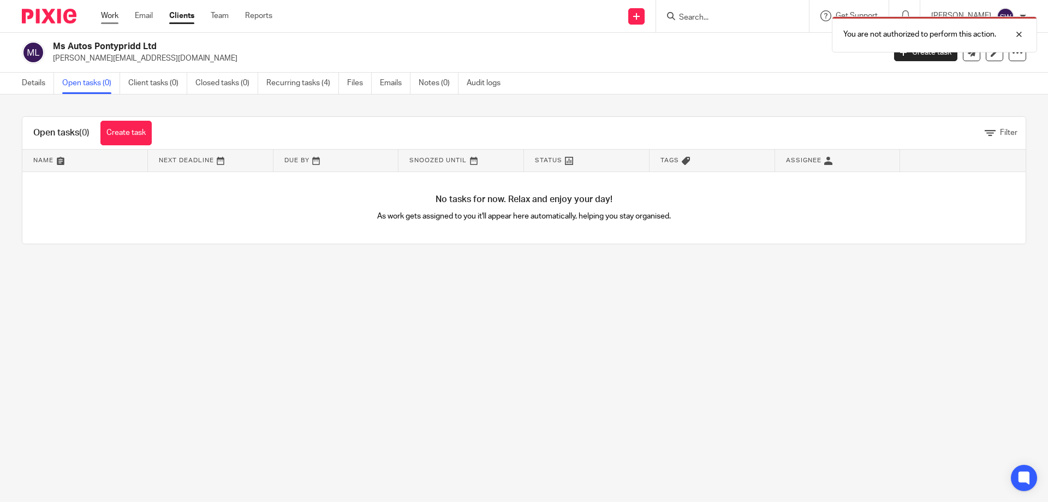
click at [112, 11] on link "Work" at bounding box center [109, 15] width 17 height 11
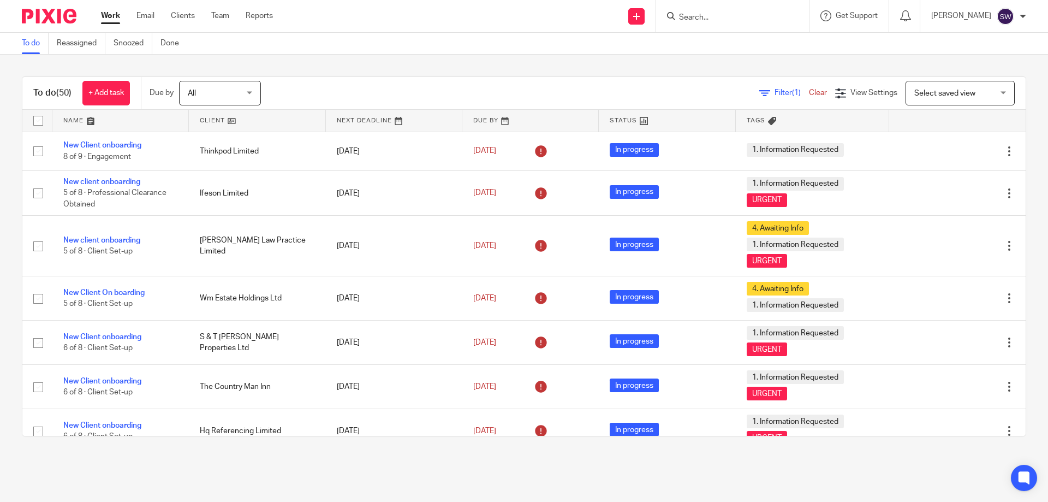
click at [710, 17] on input "Search" at bounding box center [727, 18] width 98 height 10
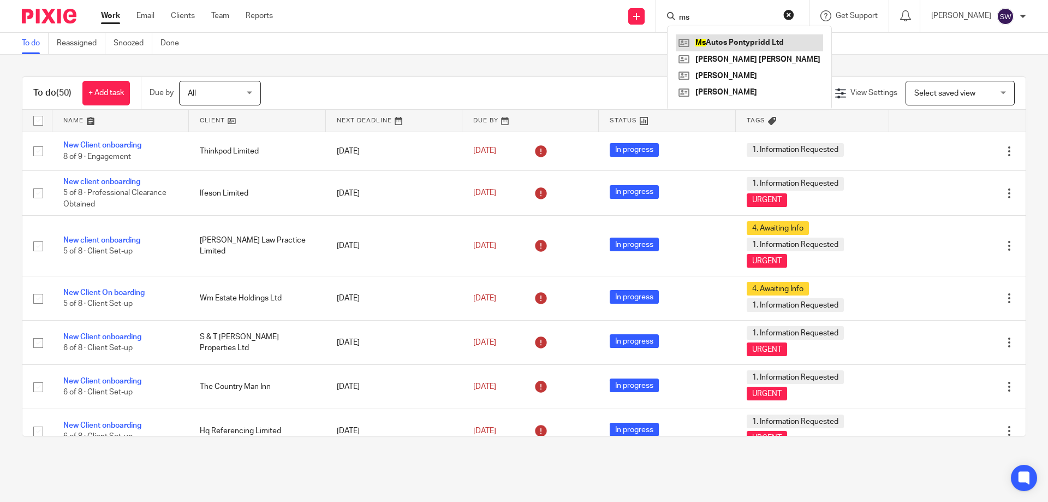
type input "ms"
click at [747, 39] on link at bounding box center [749, 42] width 147 height 16
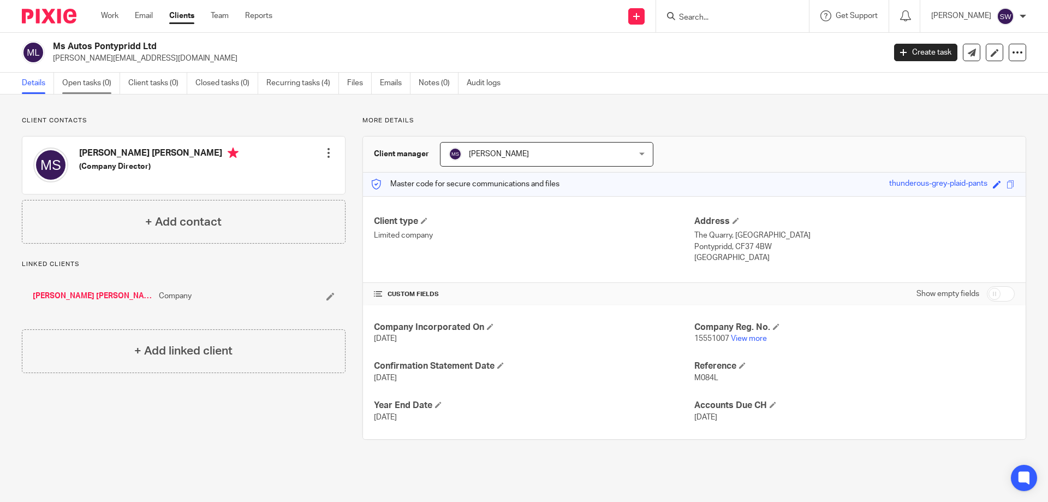
click at [86, 80] on link "Open tasks (0)" at bounding box center [91, 83] width 58 height 21
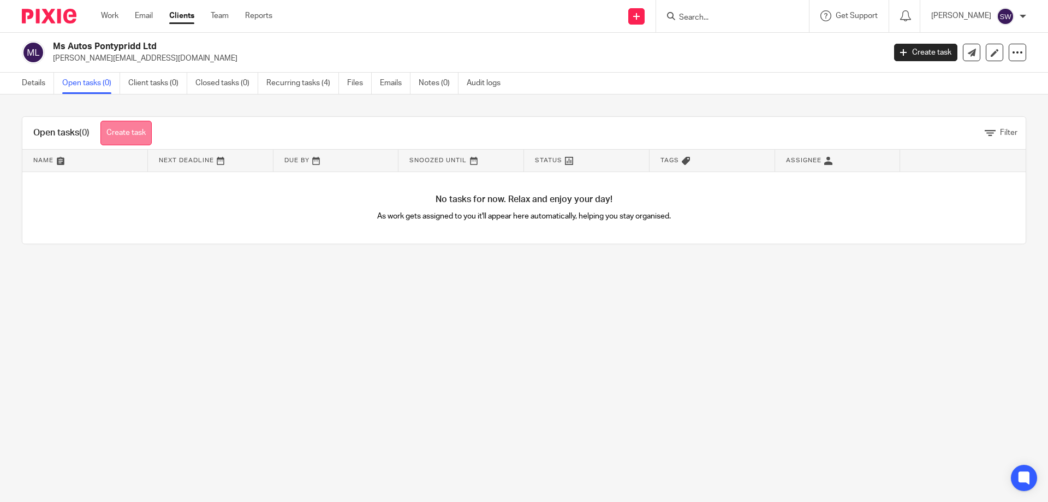
click at [127, 132] on link "Create task" at bounding box center [125, 133] width 51 height 25
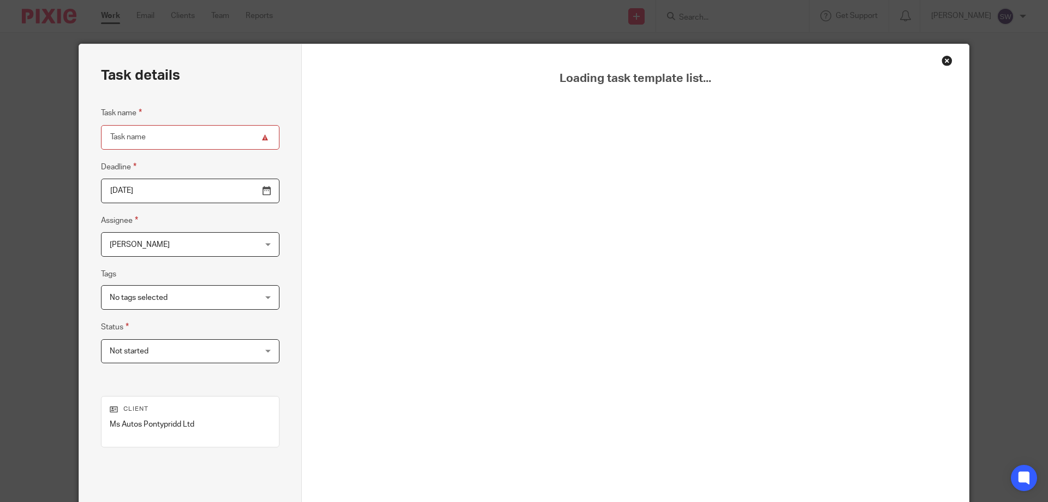
click at [944, 61] on div "Close this dialog window" at bounding box center [947, 60] width 11 height 11
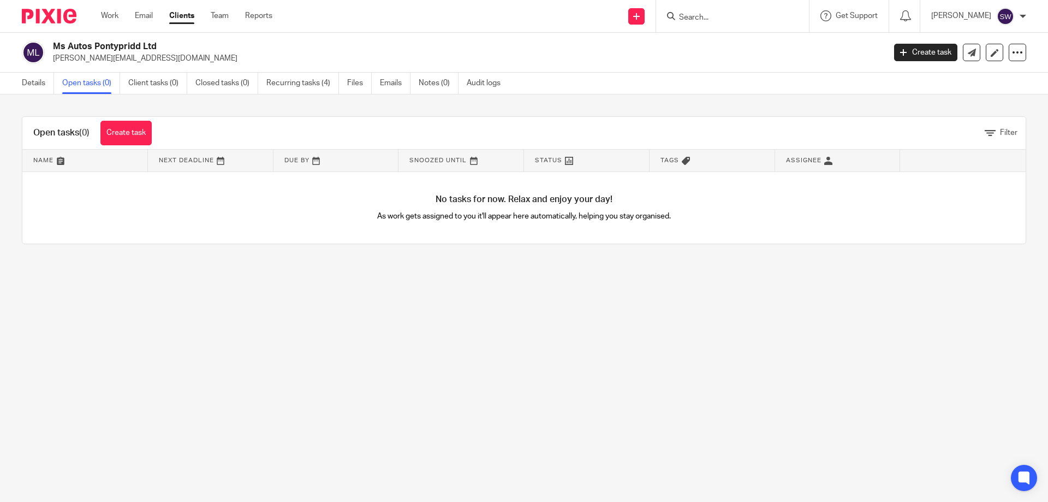
click at [1007, 10] on img at bounding box center [1005, 16] width 17 height 17
click at [981, 74] on span "Logout" at bounding box center [975, 76] width 25 height 8
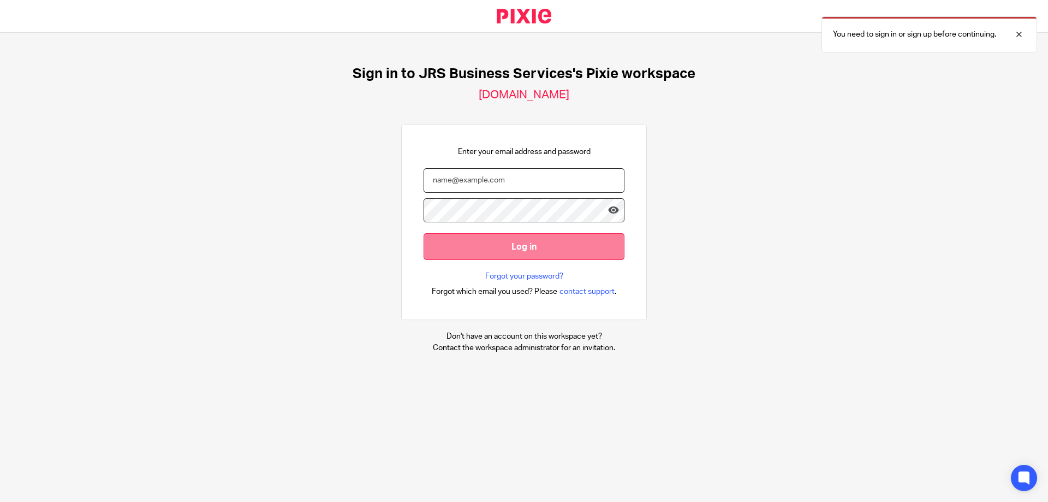
type input "s.williams@jrsbusiness.services"
click at [537, 244] on input "Log in" at bounding box center [524, 246] width 201 height 27
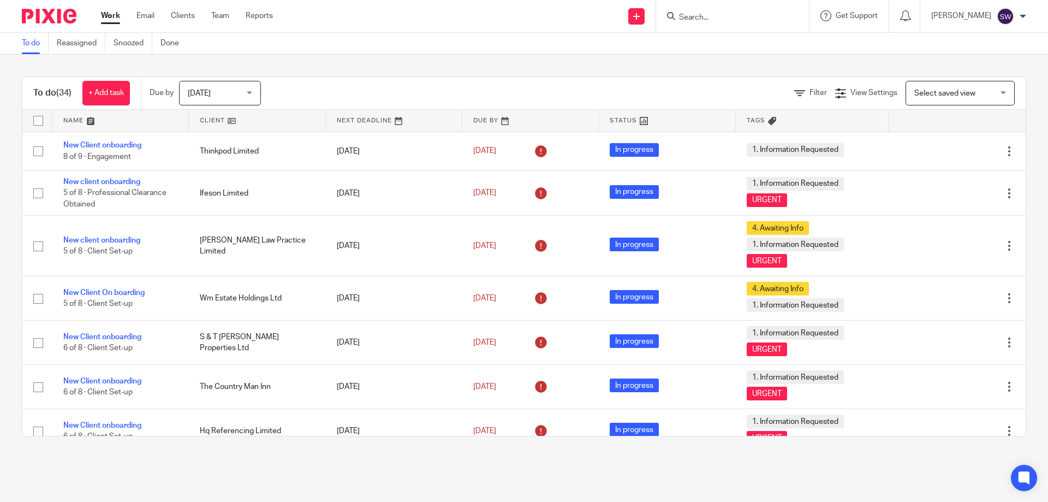
click at [250, 94] on div "Today Today" at bounding box center [220, 93] width 82 height 25
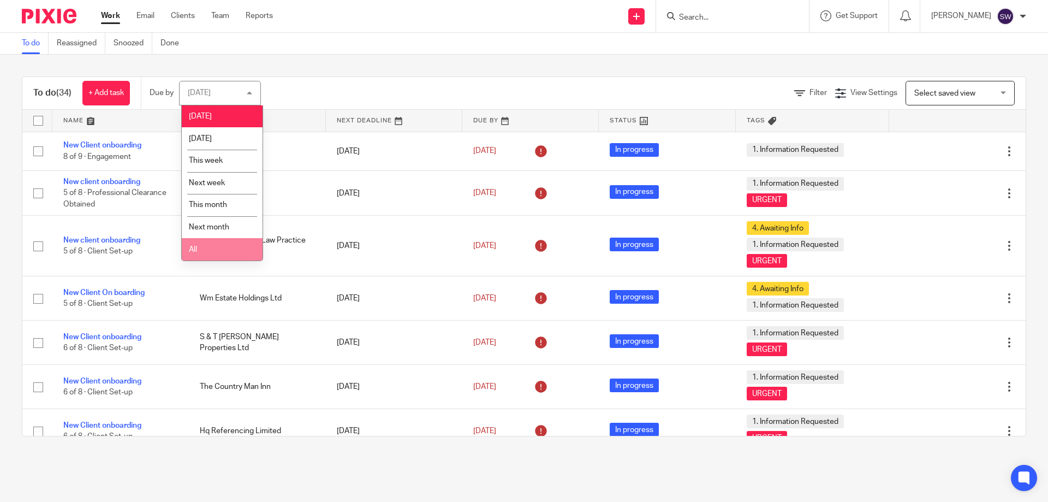
click at [245, 250] on li "All" at bounding box center [222, 249] width 81 height 22
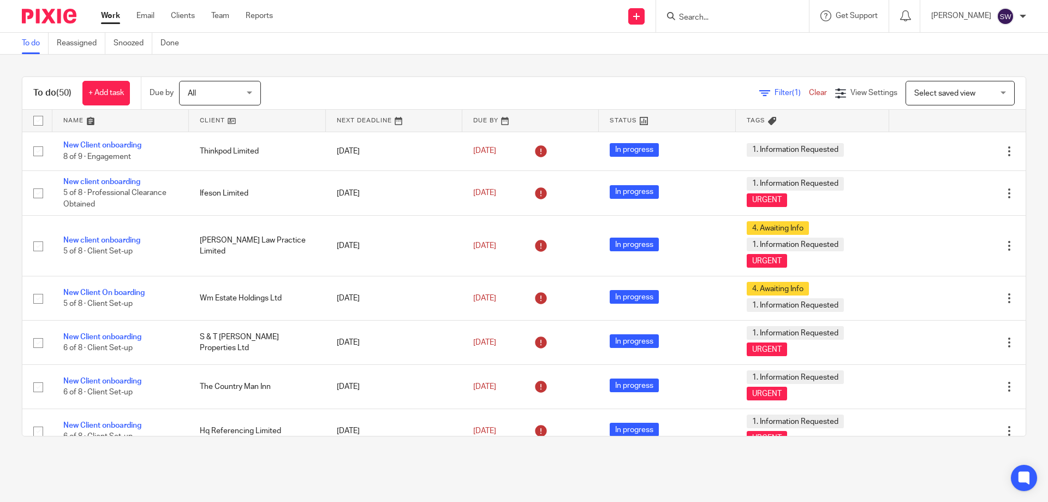
drag, startPoint x: 0, startPoint y: 0, endPoint x: 718, endPoint y: 15, distance: 718.5
click at [719, 15] on input "Search" at bounding box center [727, 18] width 98 height 10
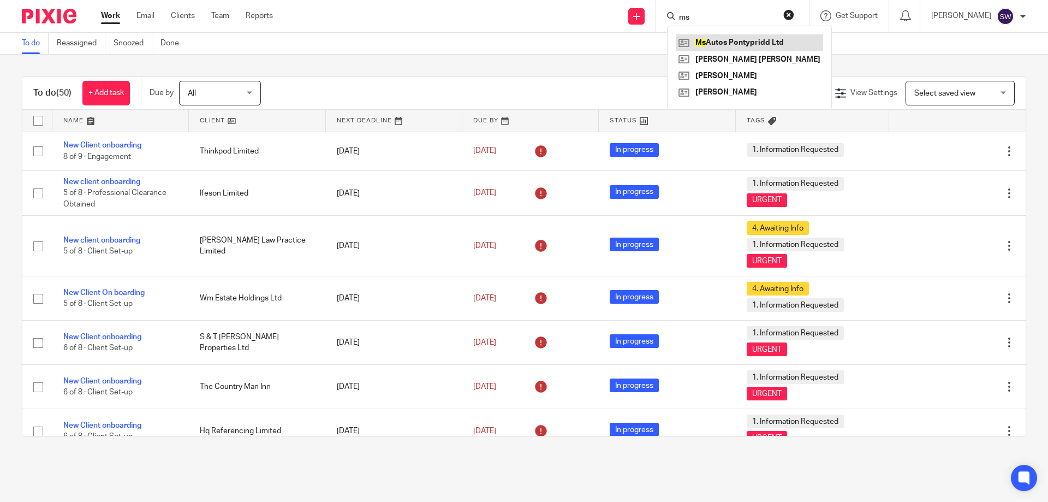
type input "ms"
click at [737, 40] on link at bounding box center [749, 42] width 147 height 16
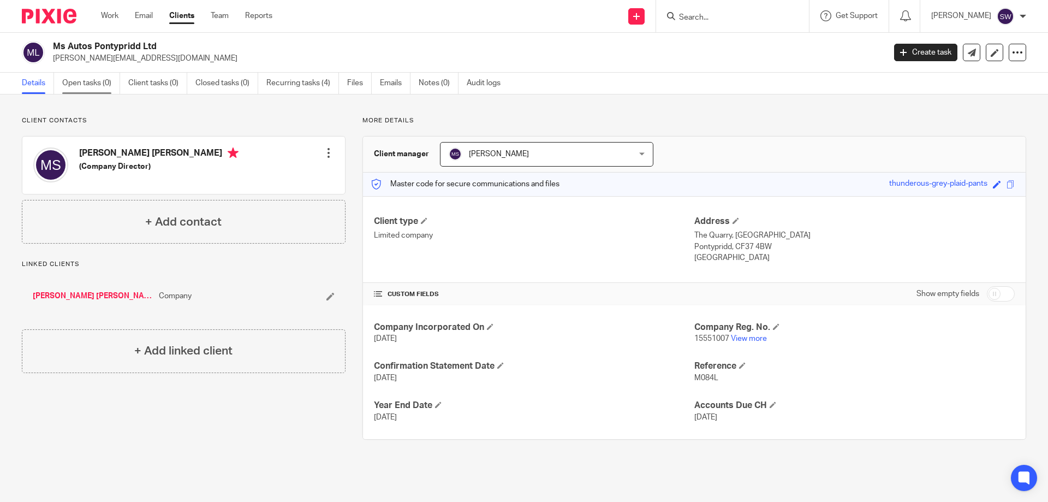
click at [92, 82] on link "Open tasks (0)" at bounding box center [91, 83] width 58 height 21
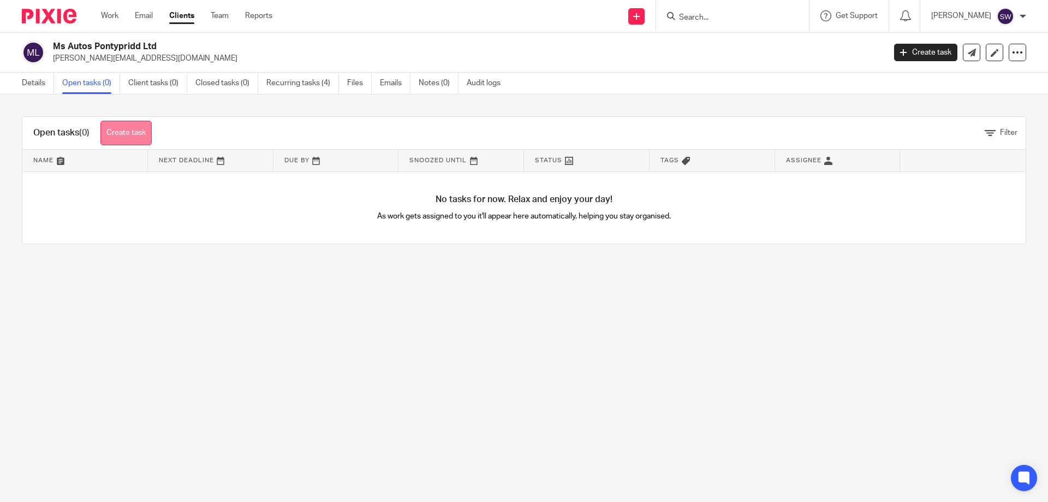
click at [134, 131] on link "Create task" at bounding box center [125, 133] width 51 height 25
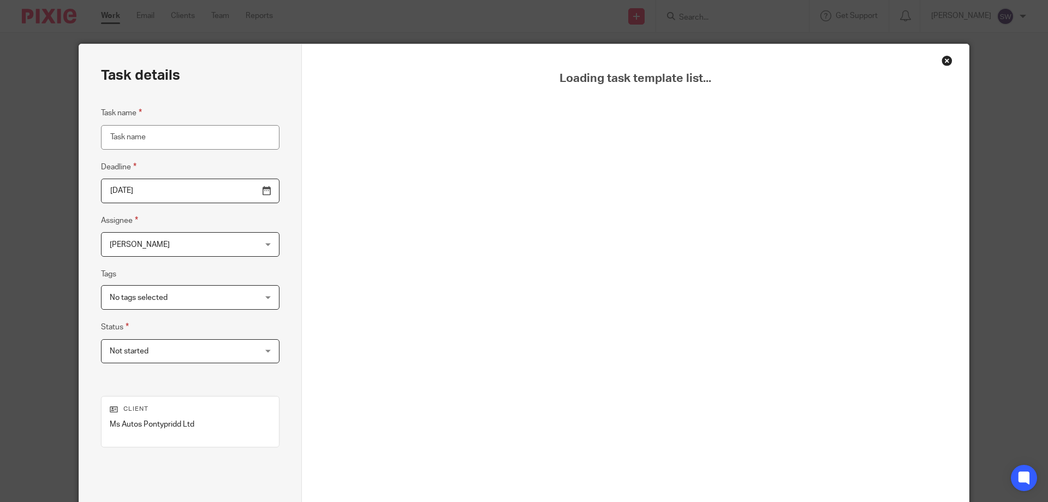
drag, startPoint x: 945, startPoint y: 61, endPoint x: 954, endPoint y: 63, distance: 9.0
click at [945, 61] on div "Close this dialog window" at bounding box center [947, 60] width 11 height 11
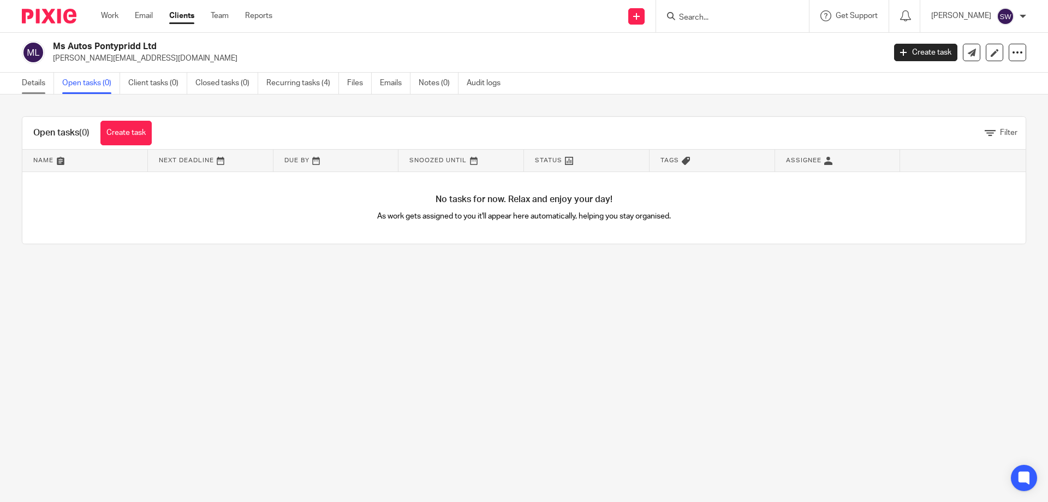
click at [31, 84] on link "Details" at bounding box center [38, 83] width 32 height 21
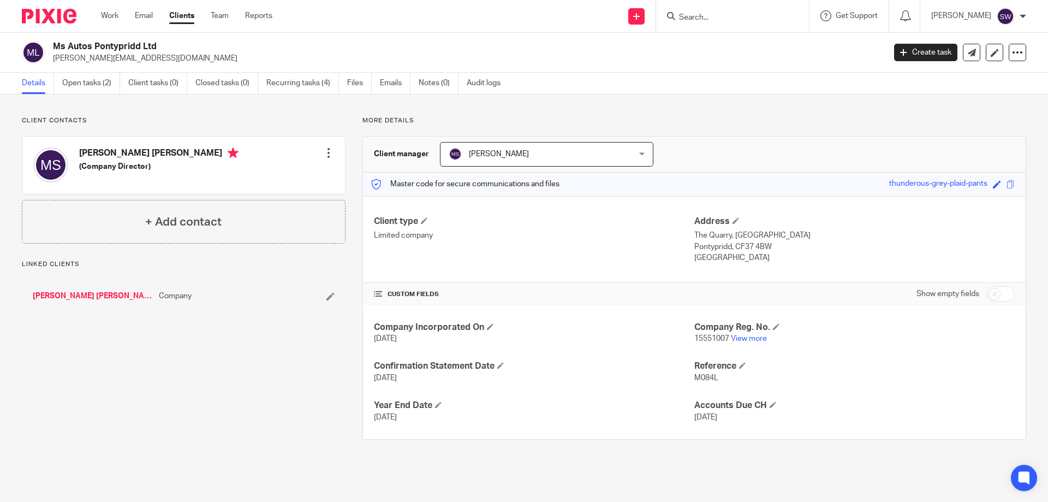
click at [79, 84] on link "Open tasks (2)" at bounding box center [91, 83] width 58 height 21
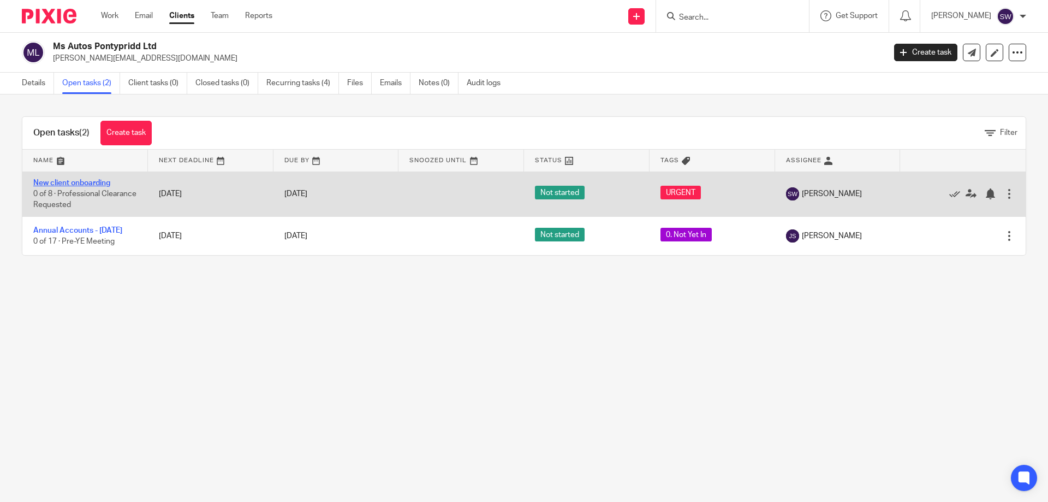
click at [98, 186] on link "New client onboarding" at bounding box center [71, 183] width 77 height 8
